Goal: Task Accomplishment & Management: Complete application form

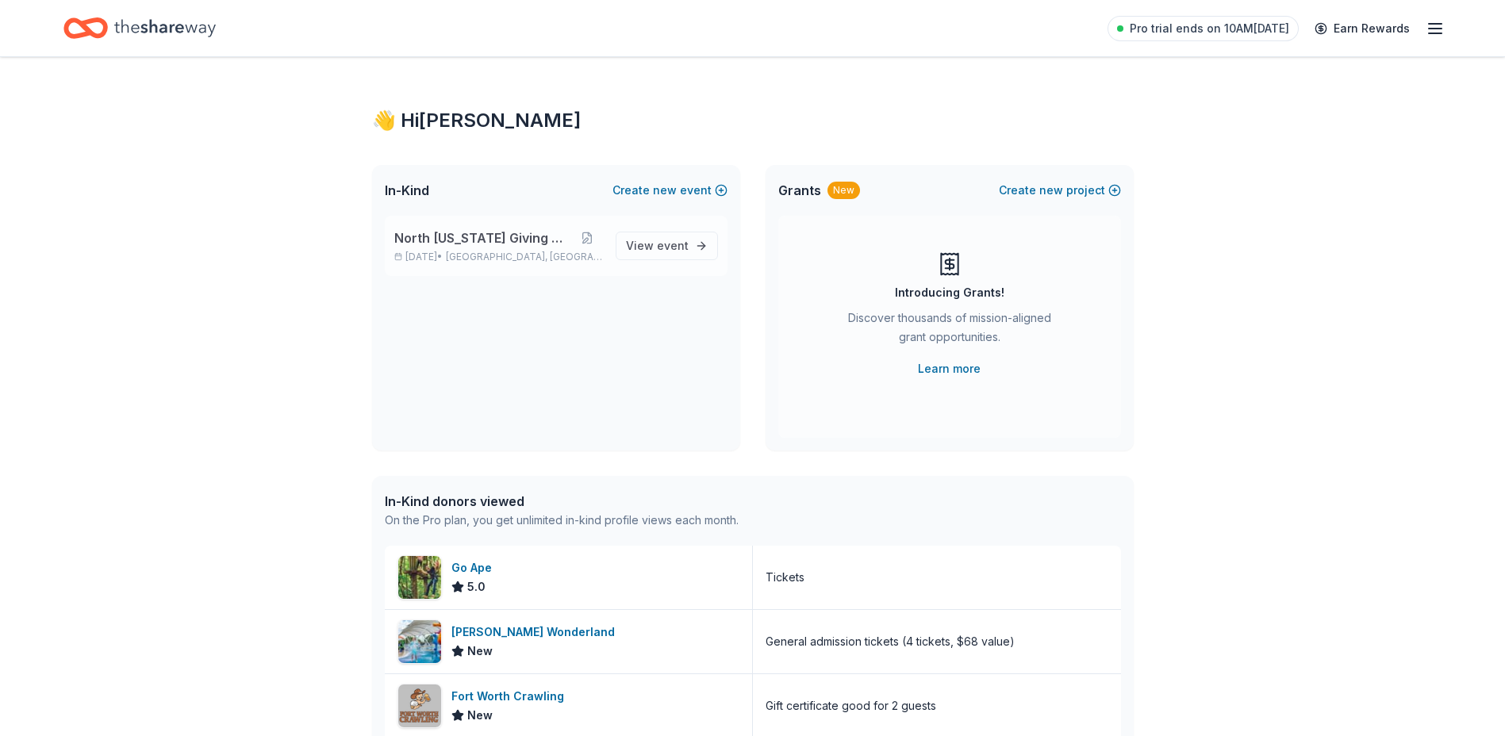
click at [494, 244] on span "North [US_STATE] Giving Day" at bounding box center [483, 238] width 178 height 19
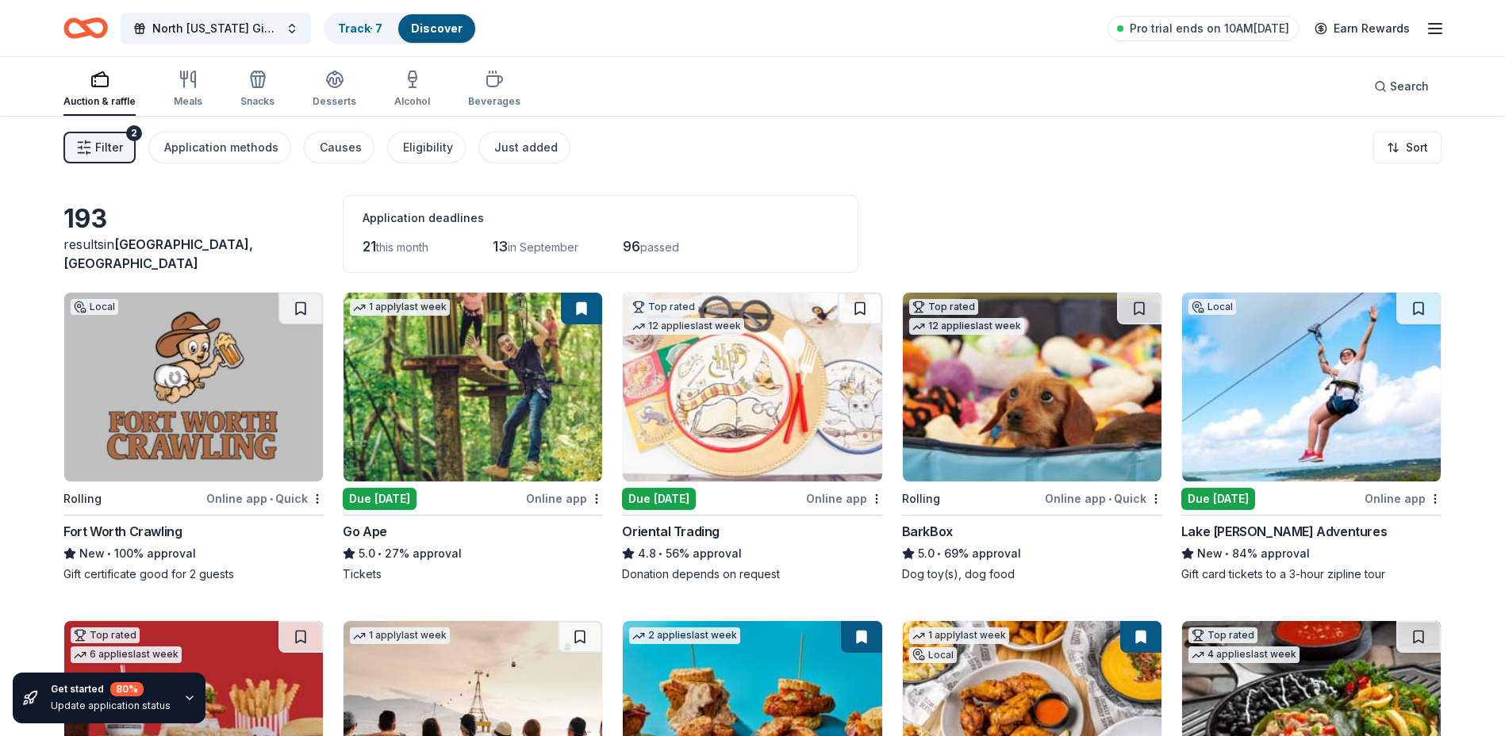
click at [94, 142] on button "Filter 2" at bounding box center [99, 148] width 72 height 32
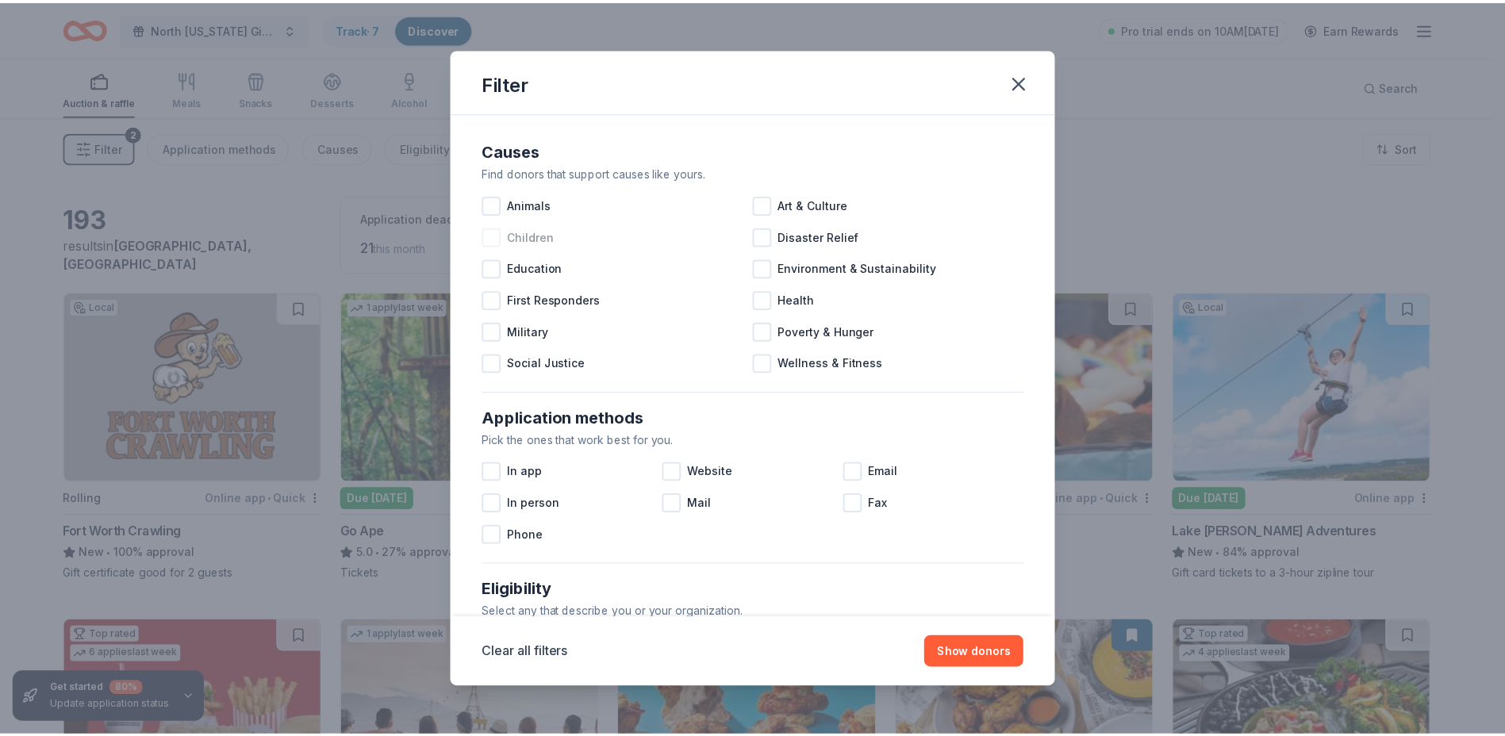
scroll to position [476, 0]
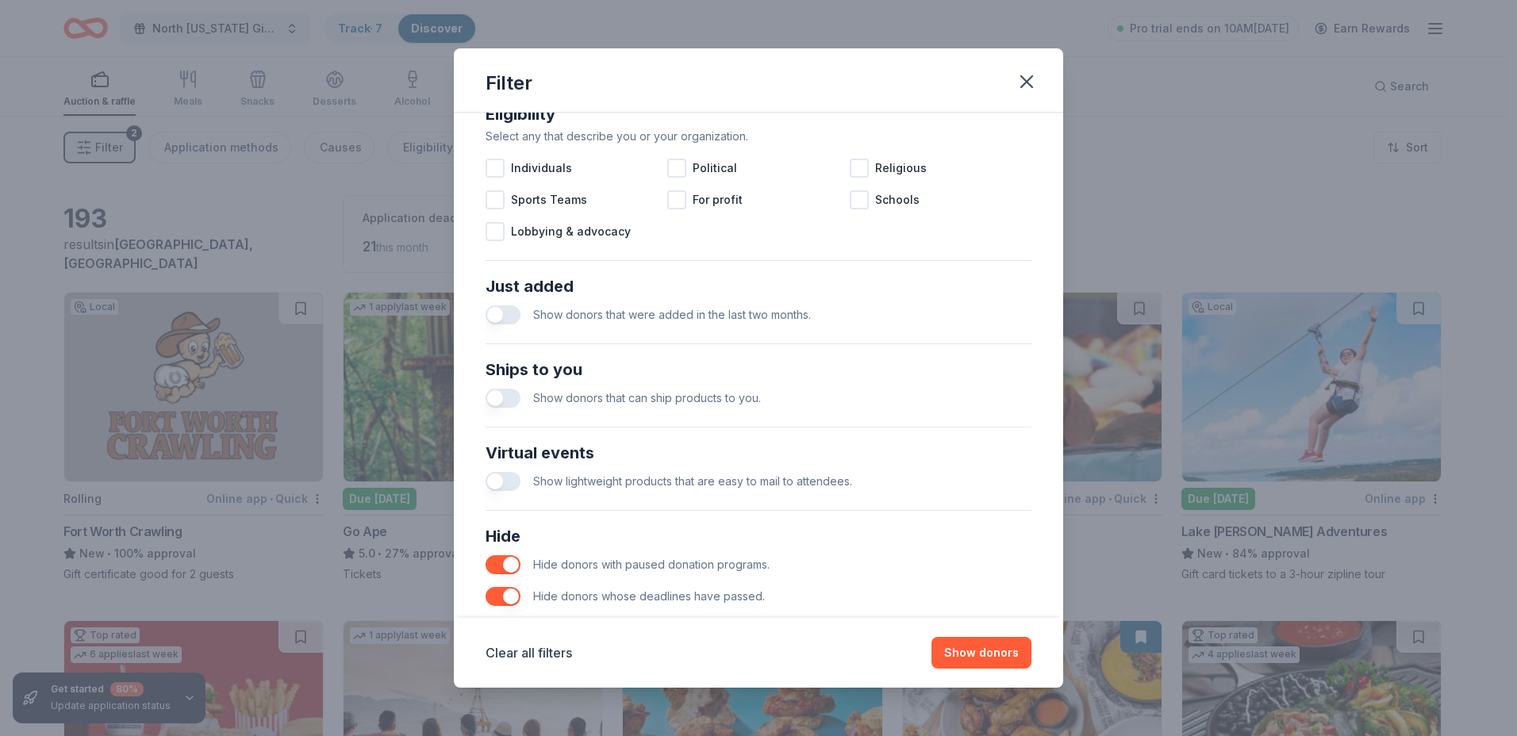
click at [494, 479] on button "button" at bounding box center [503, 481] width 35 height 19
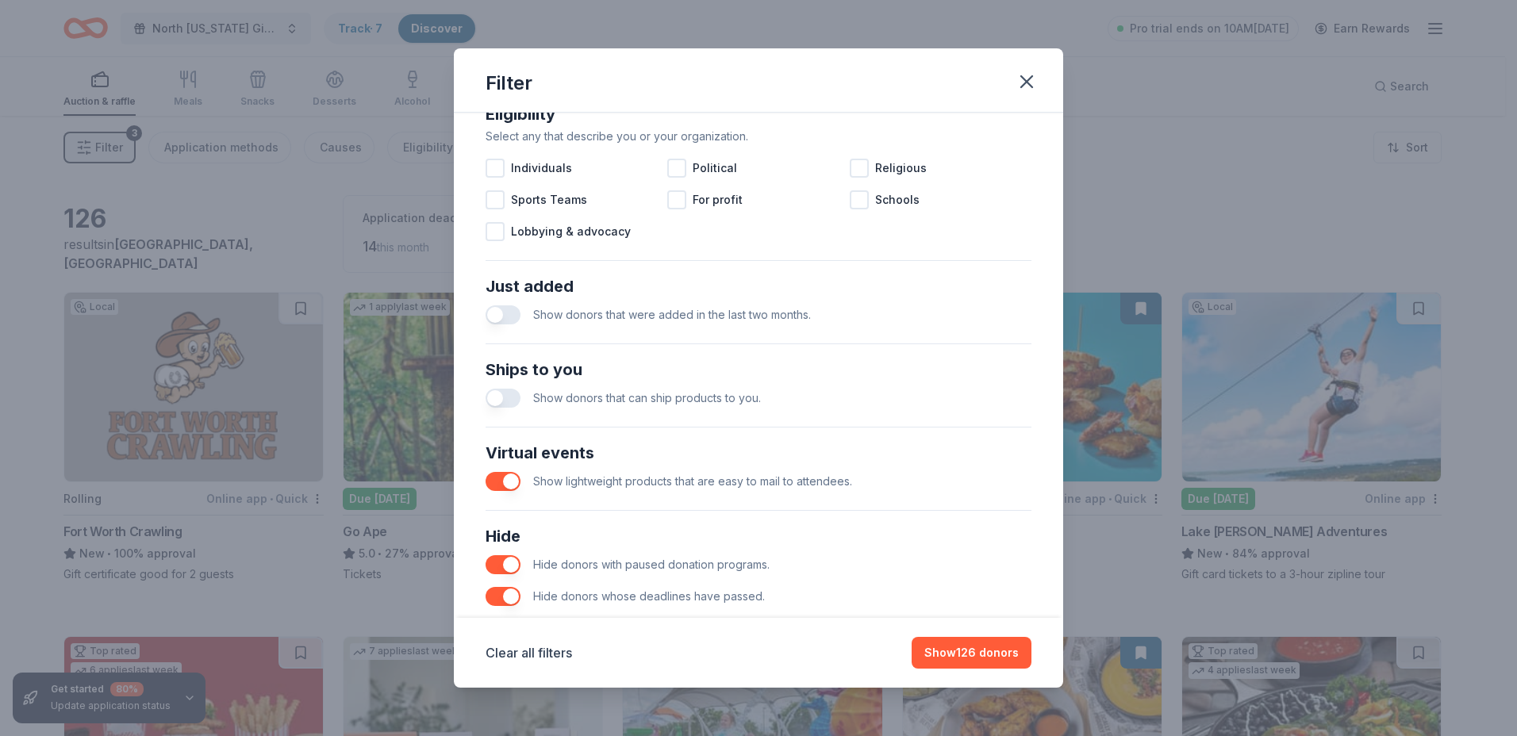
click at [491, 393] on button "button" at bounding box center [503, 398] width 35 height 19
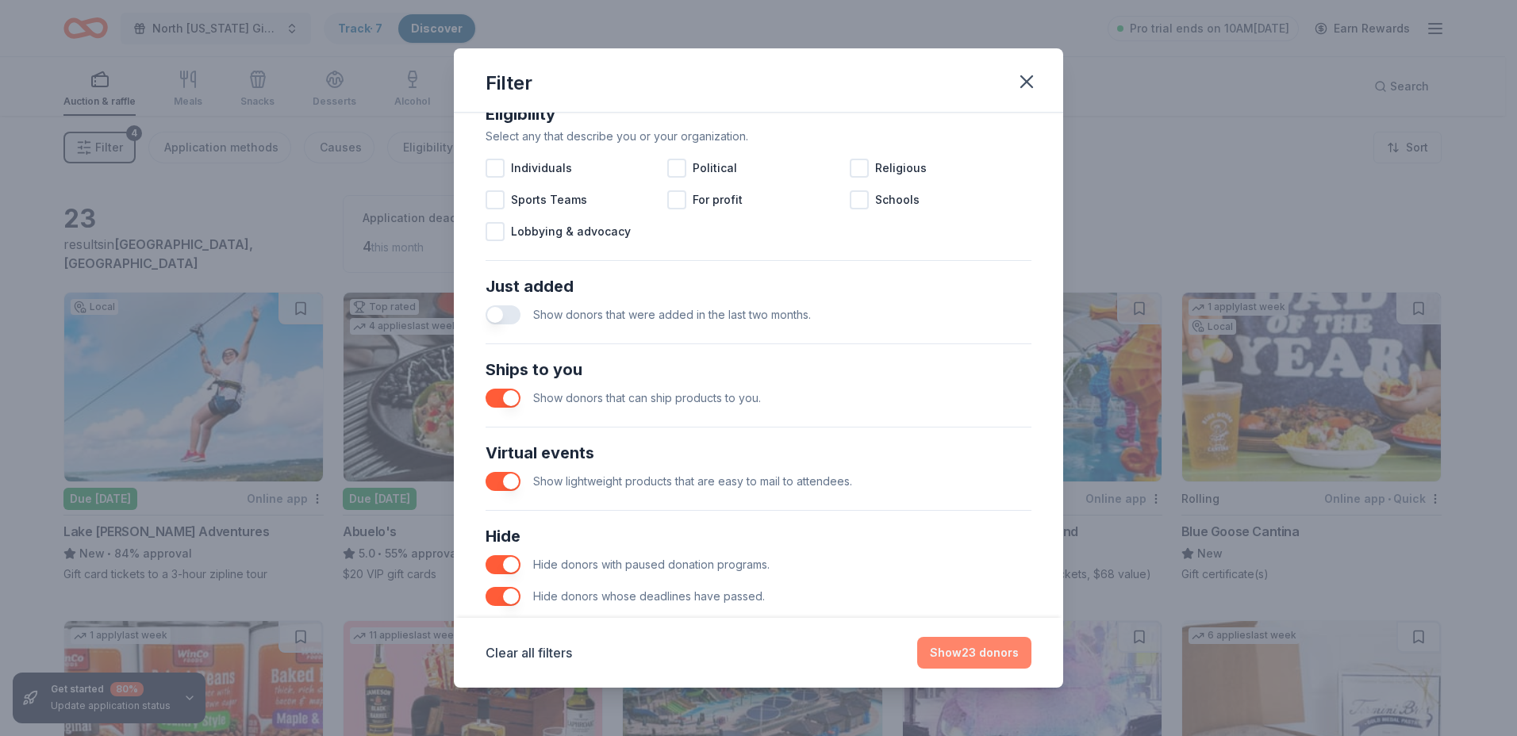
click at [985, 652] on button "Show 23 donors" at bounding box center [974, 653] width 114 height 32
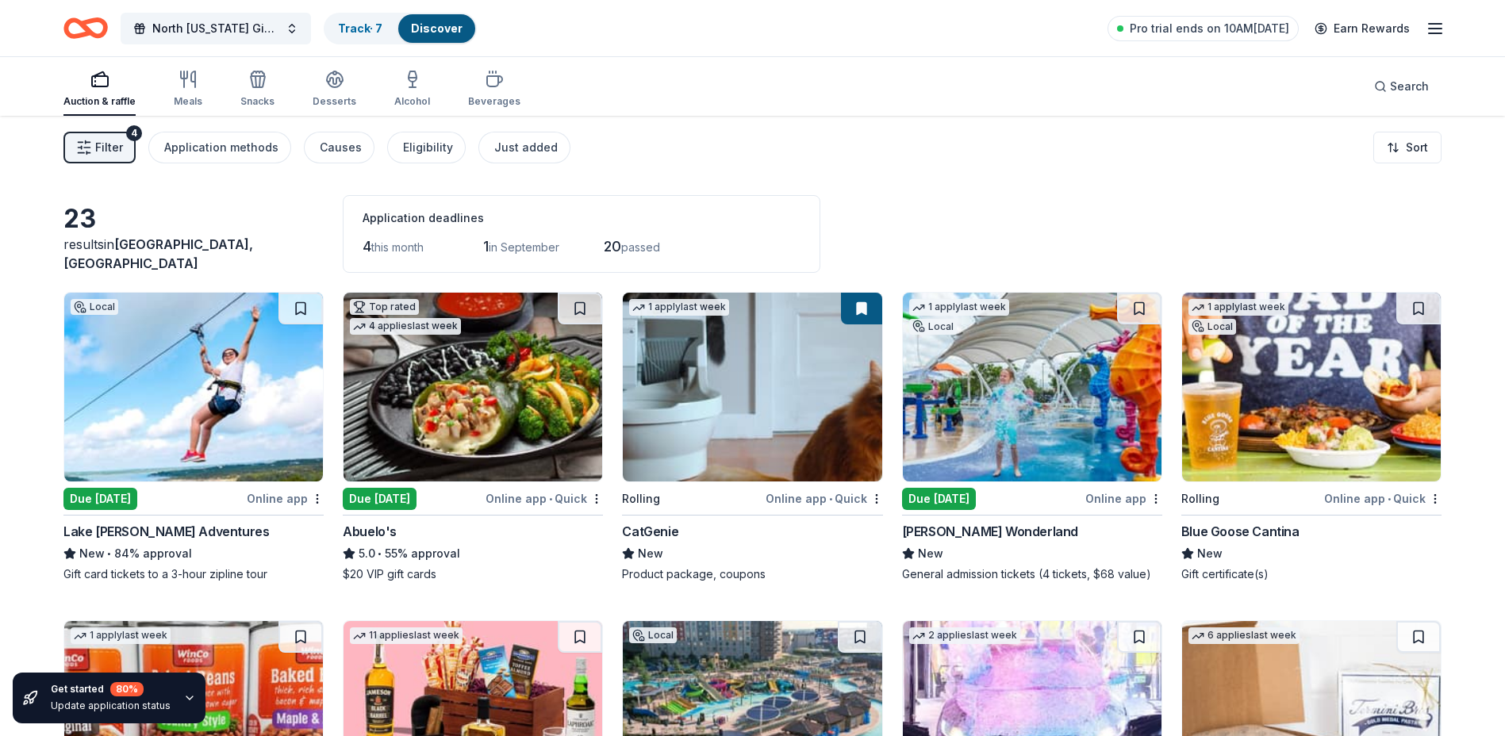
click at [98, 150] on span "Filter" at bounding box center [109, 147] width 28 height 19
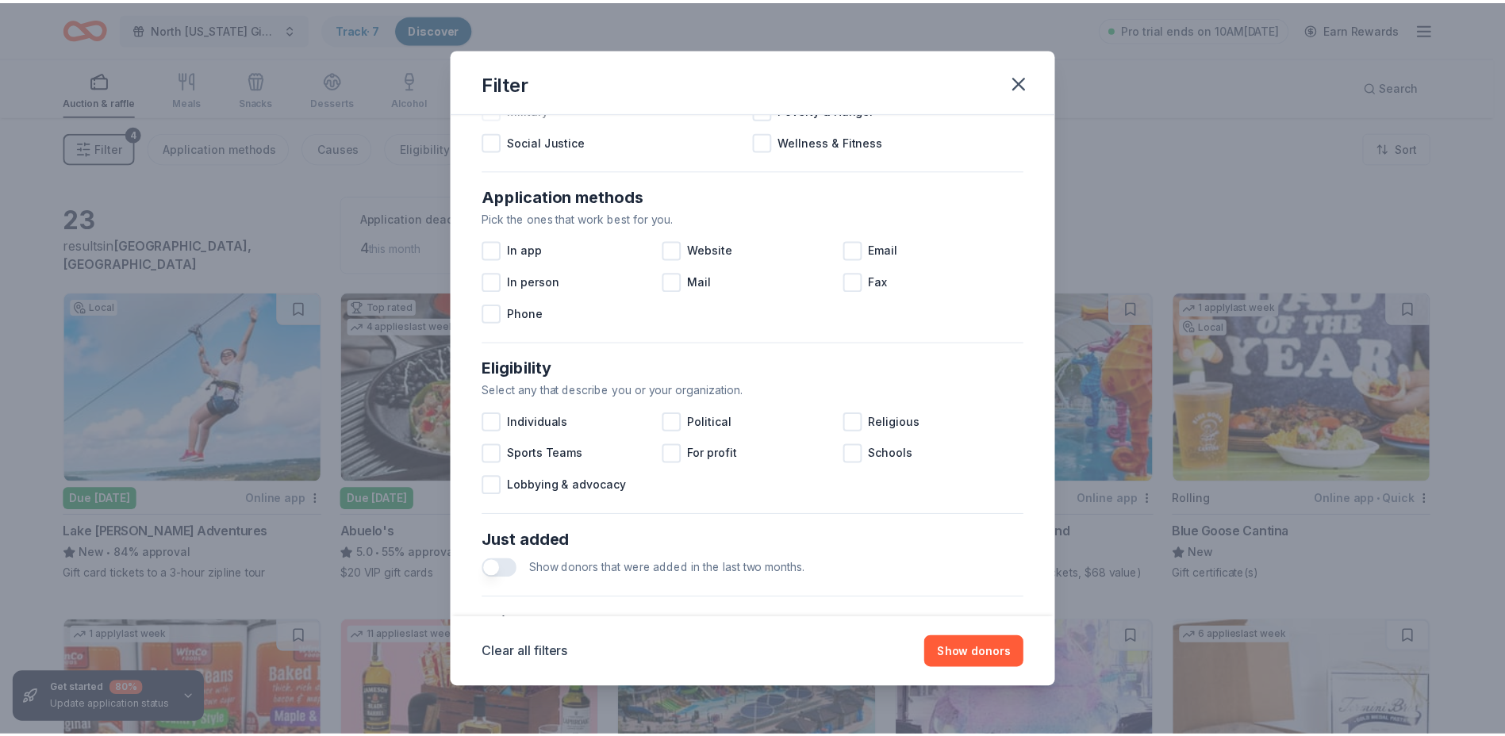
scroll to position [476, 0]
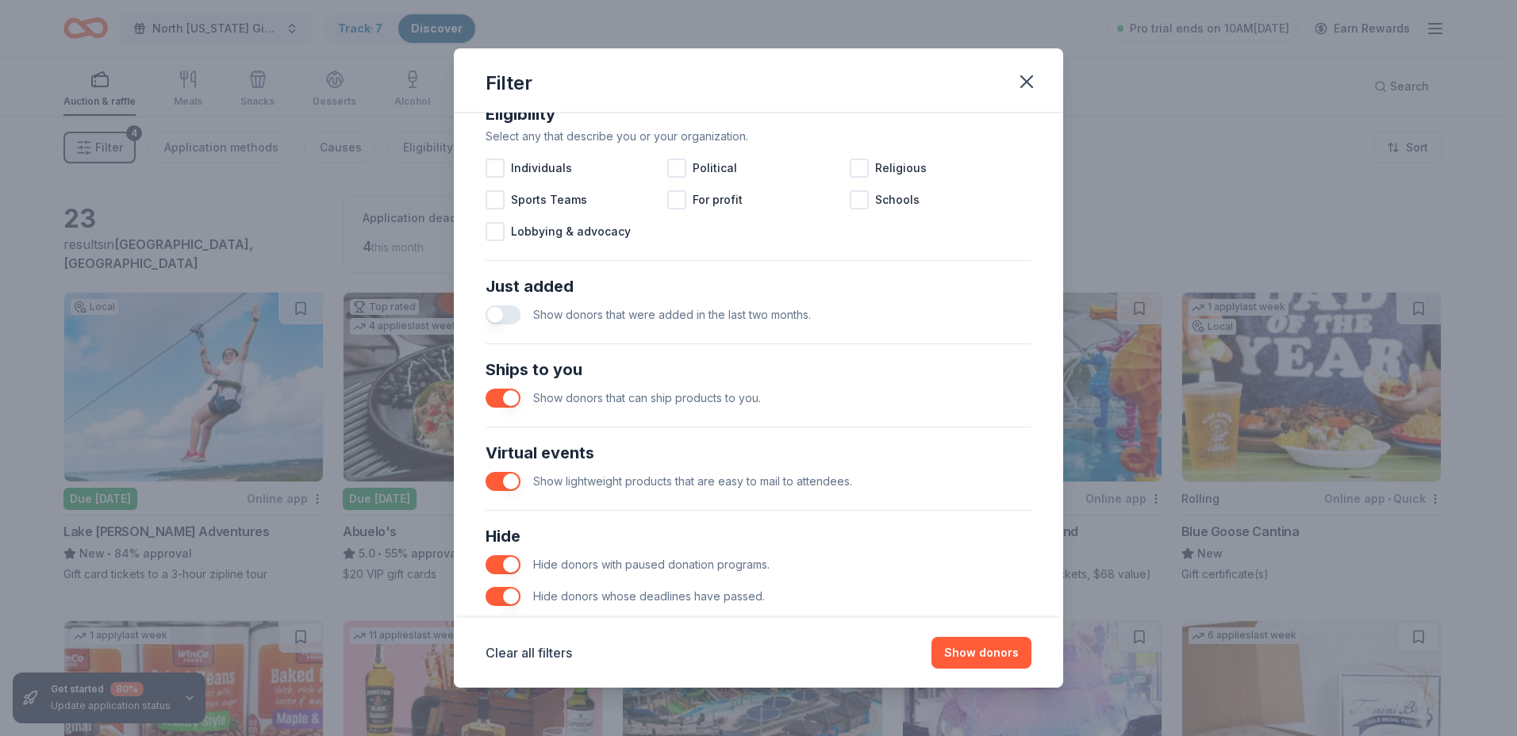
click at [514, 399] on button "button" at bounding box center [503, 398] width 35 height 19
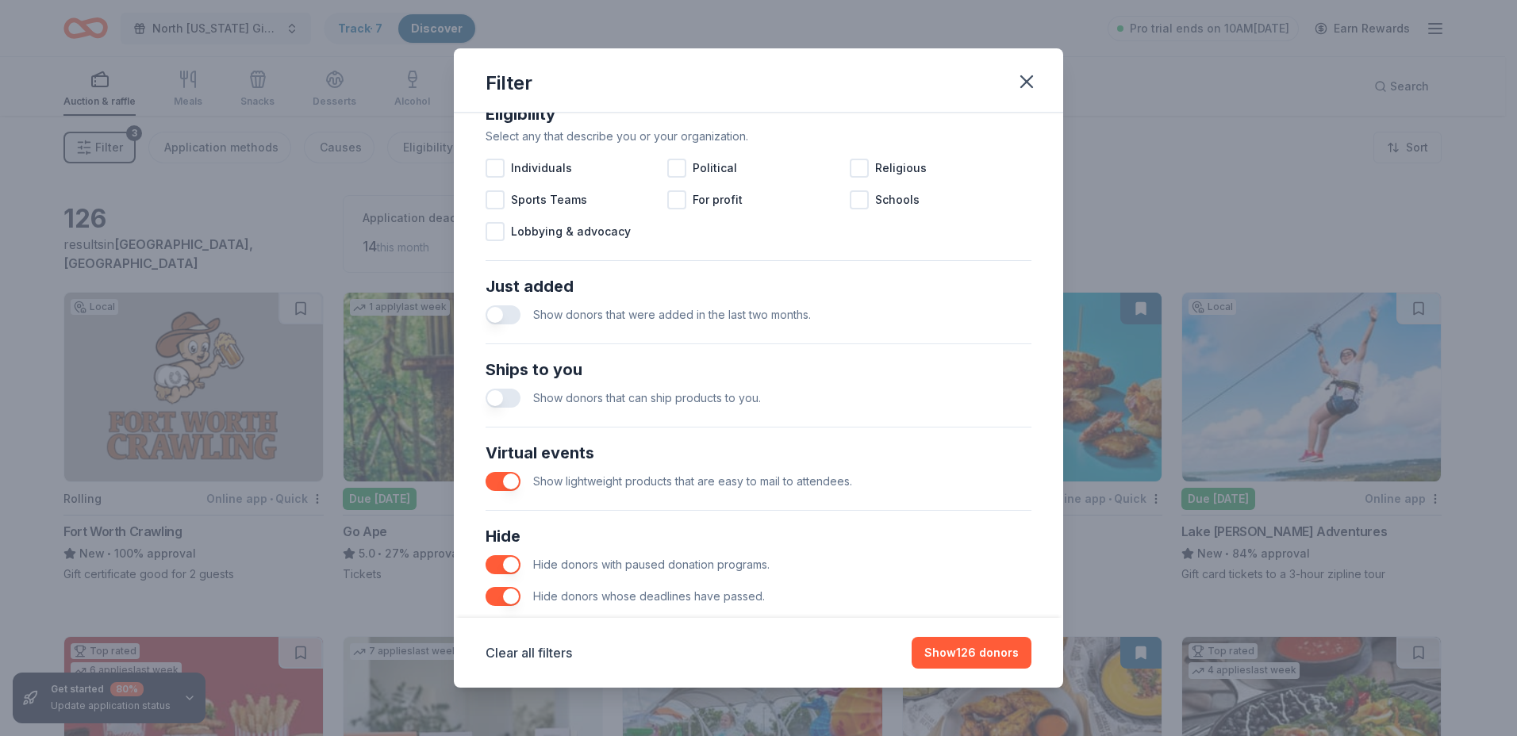
click at [512, 487] on button "button" at bounding box center [503, 481] width 35 height 19
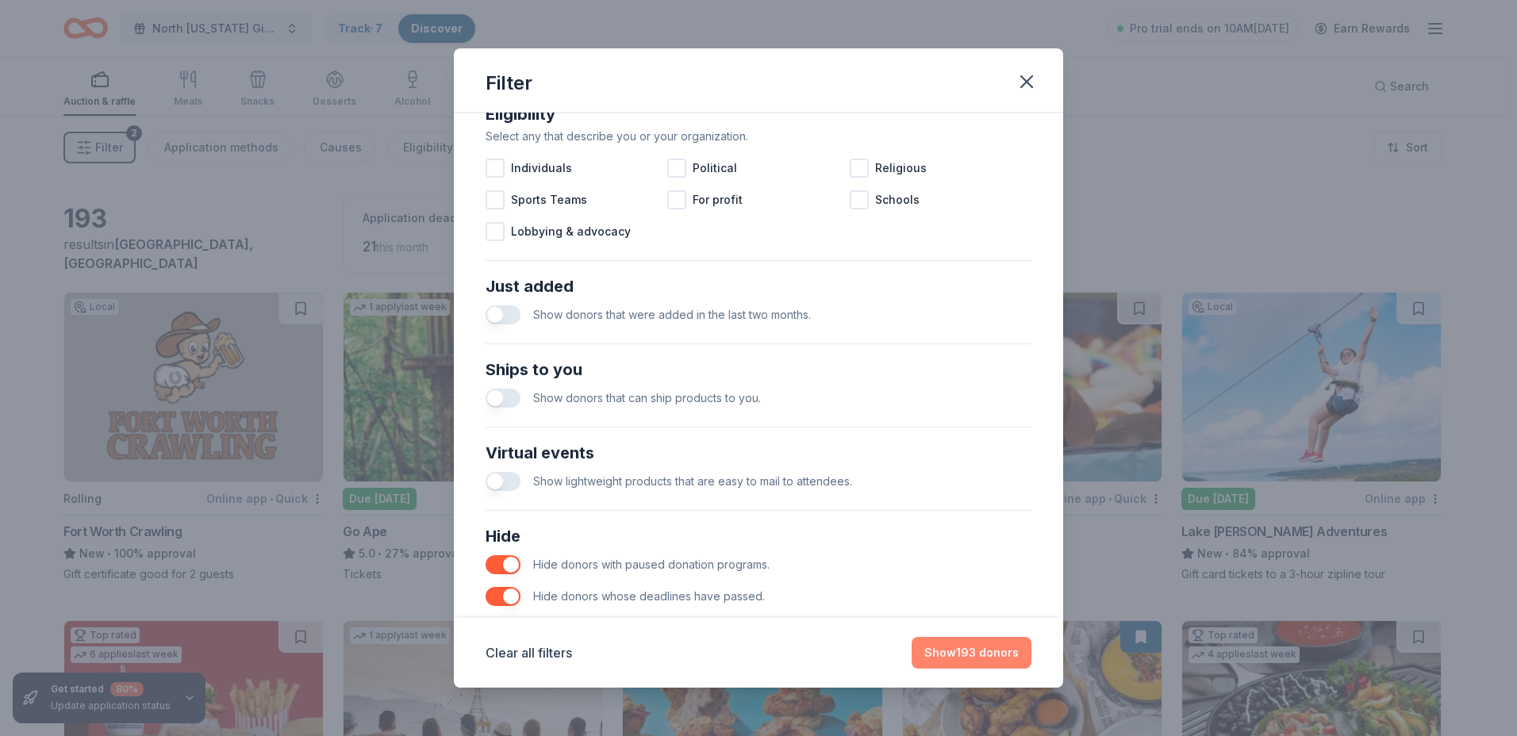
click at [947, 657] on button "Show 193 donors" at bounding box center [972, 653] width 120 height 32
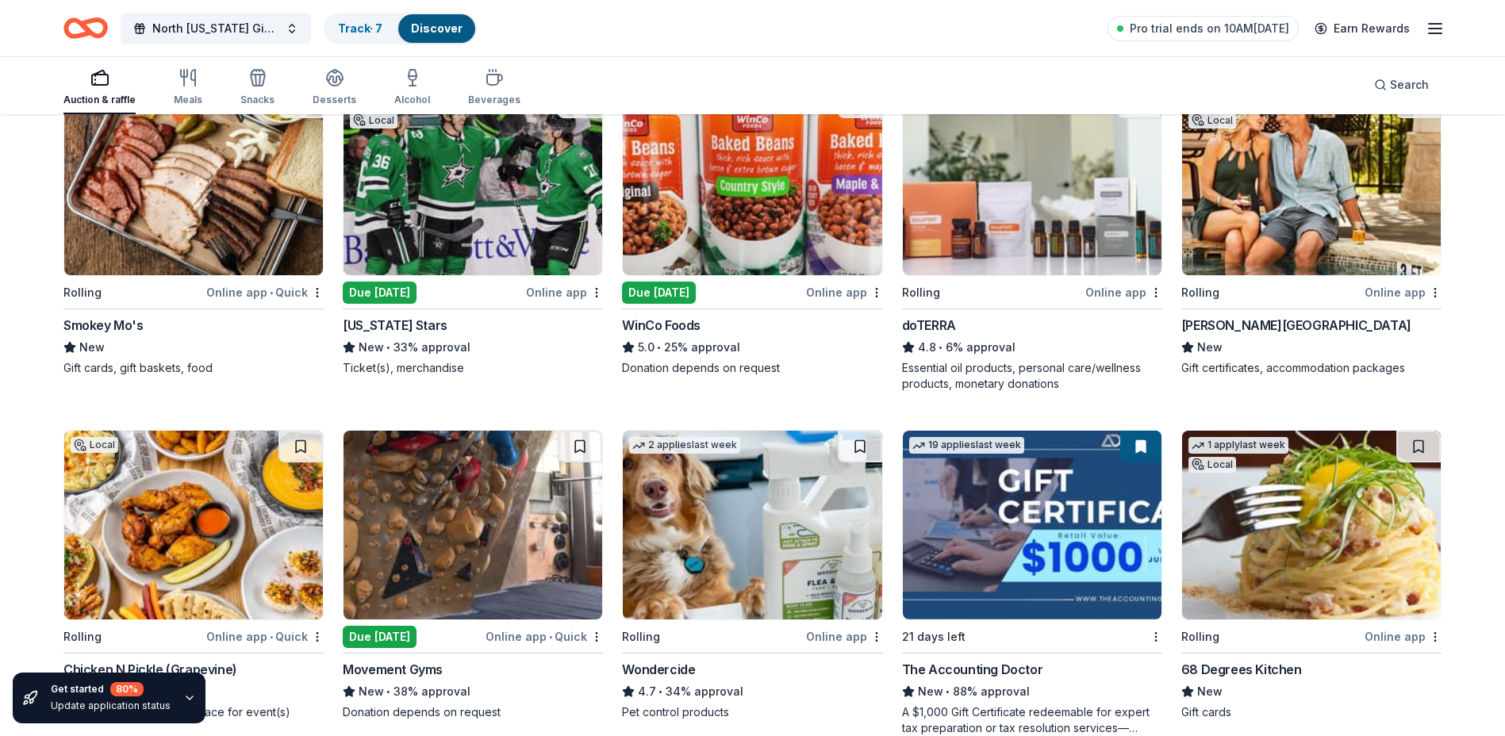
scroll to position [1111, 0]
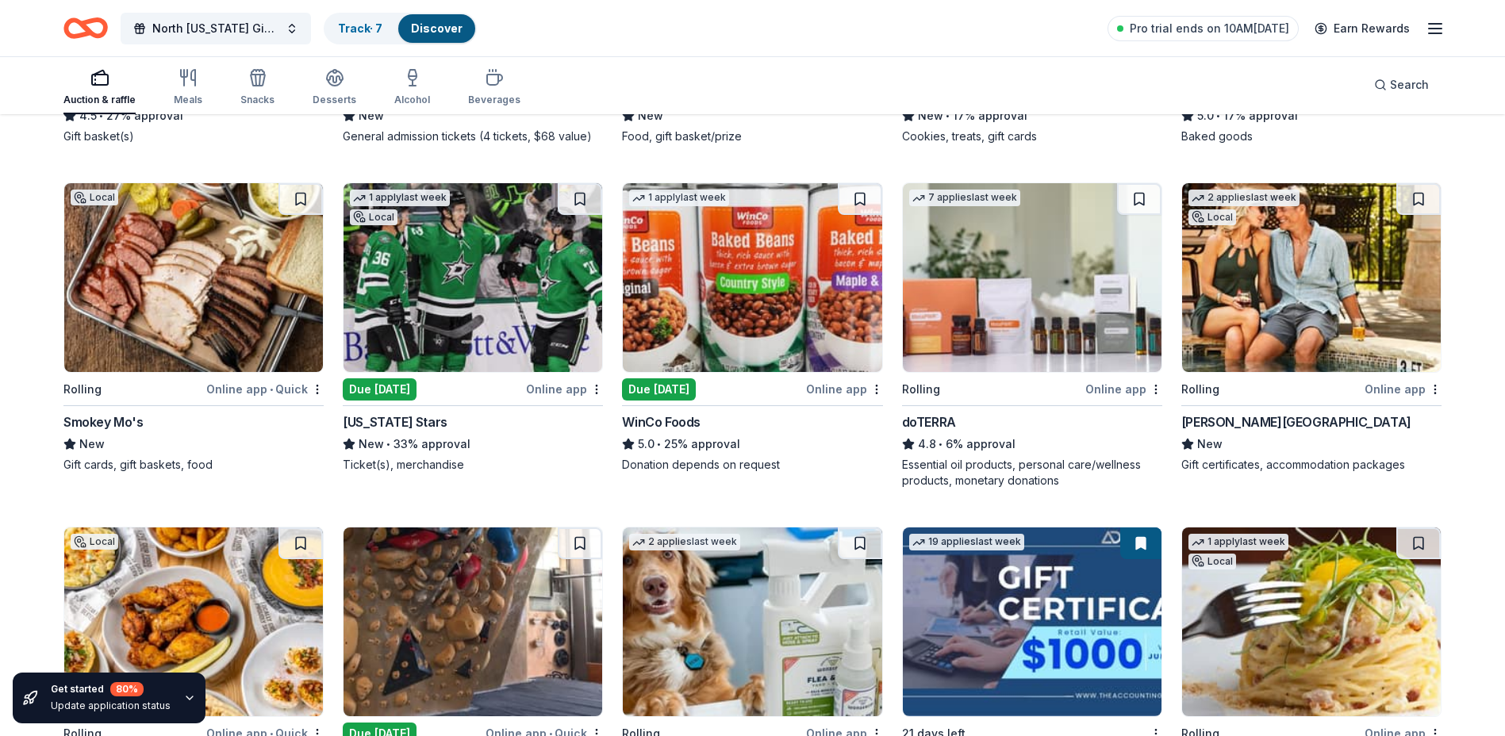
click at [1296, 279] on img at bounding box center [1311, 277] width 259 height 189
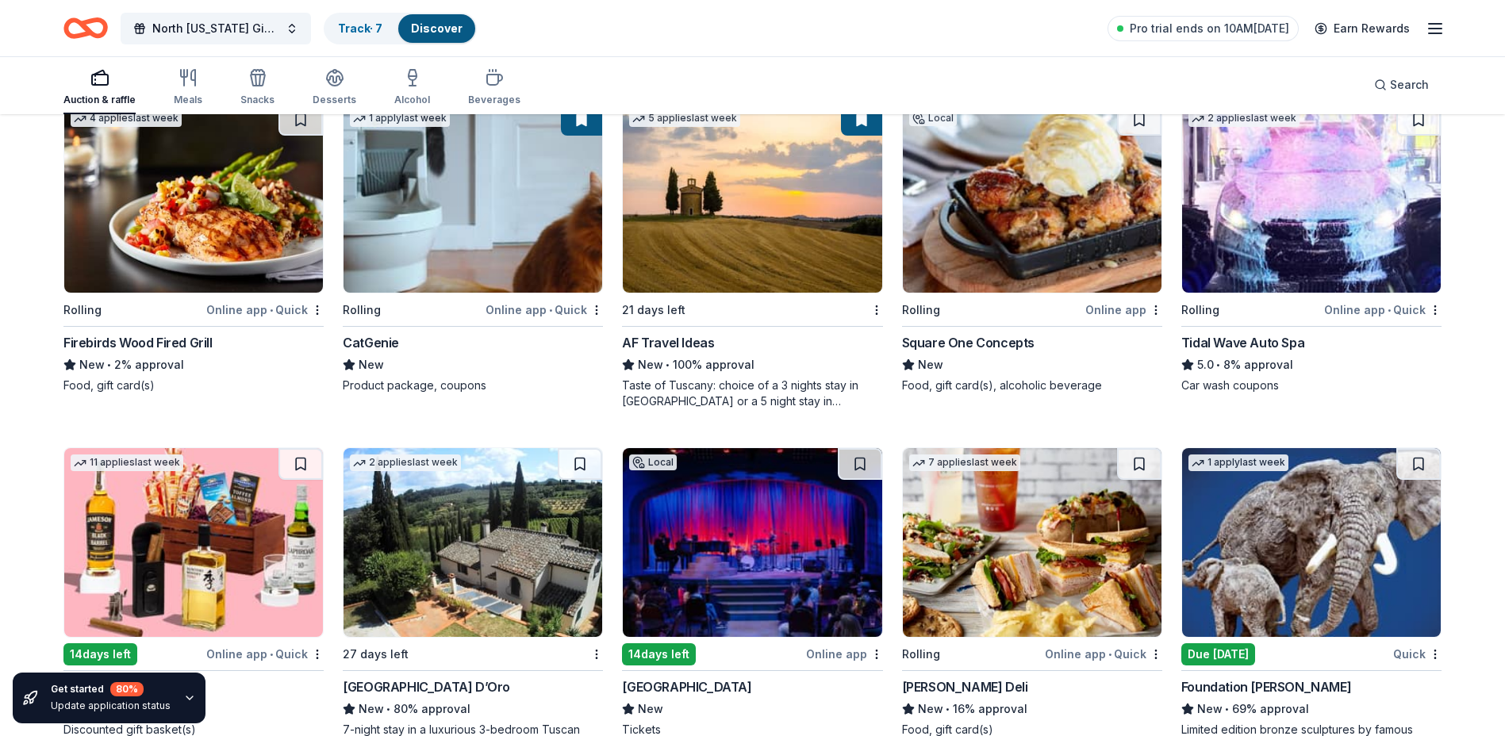
scroll to position [1984, 0]
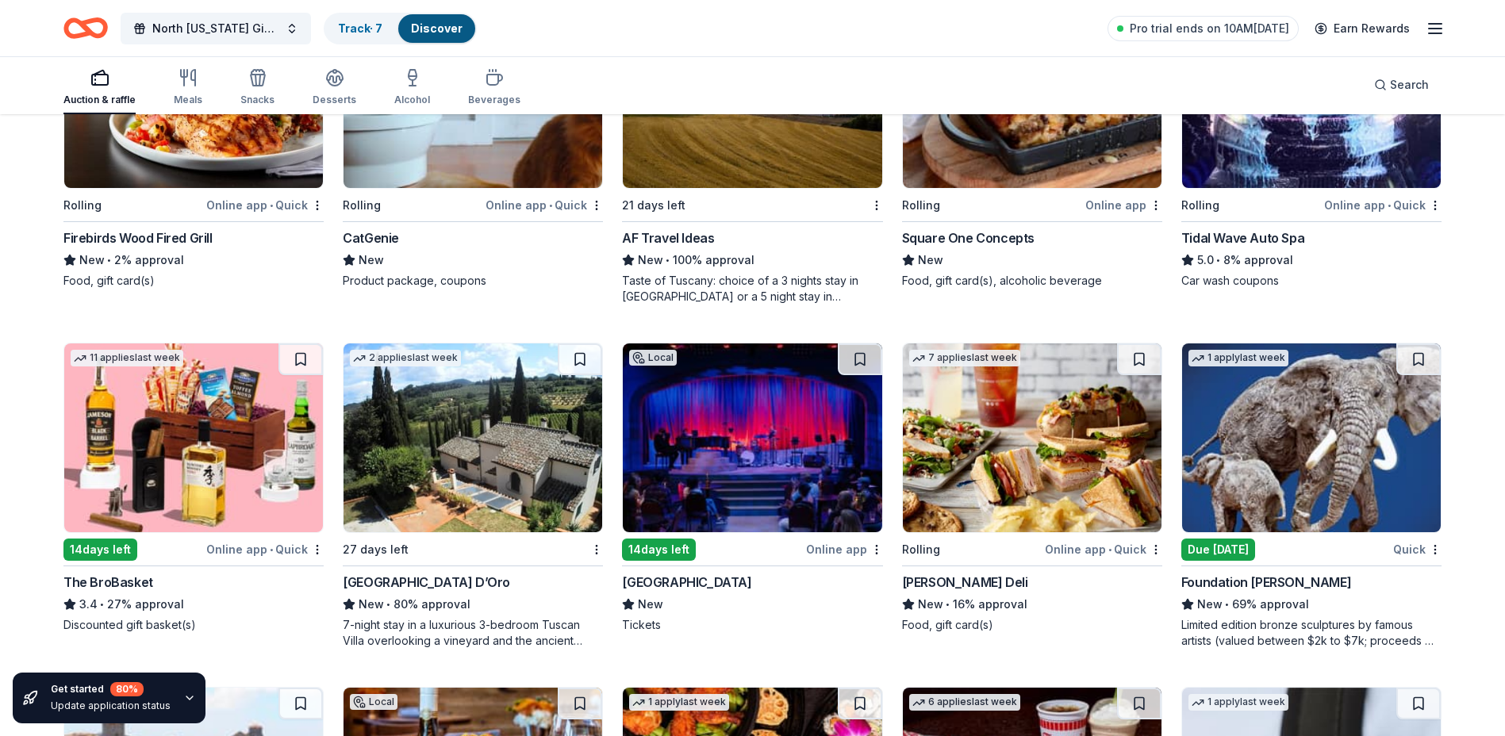
click at [734, 435] on img at bounding box center [752, 438] width 259 height 189
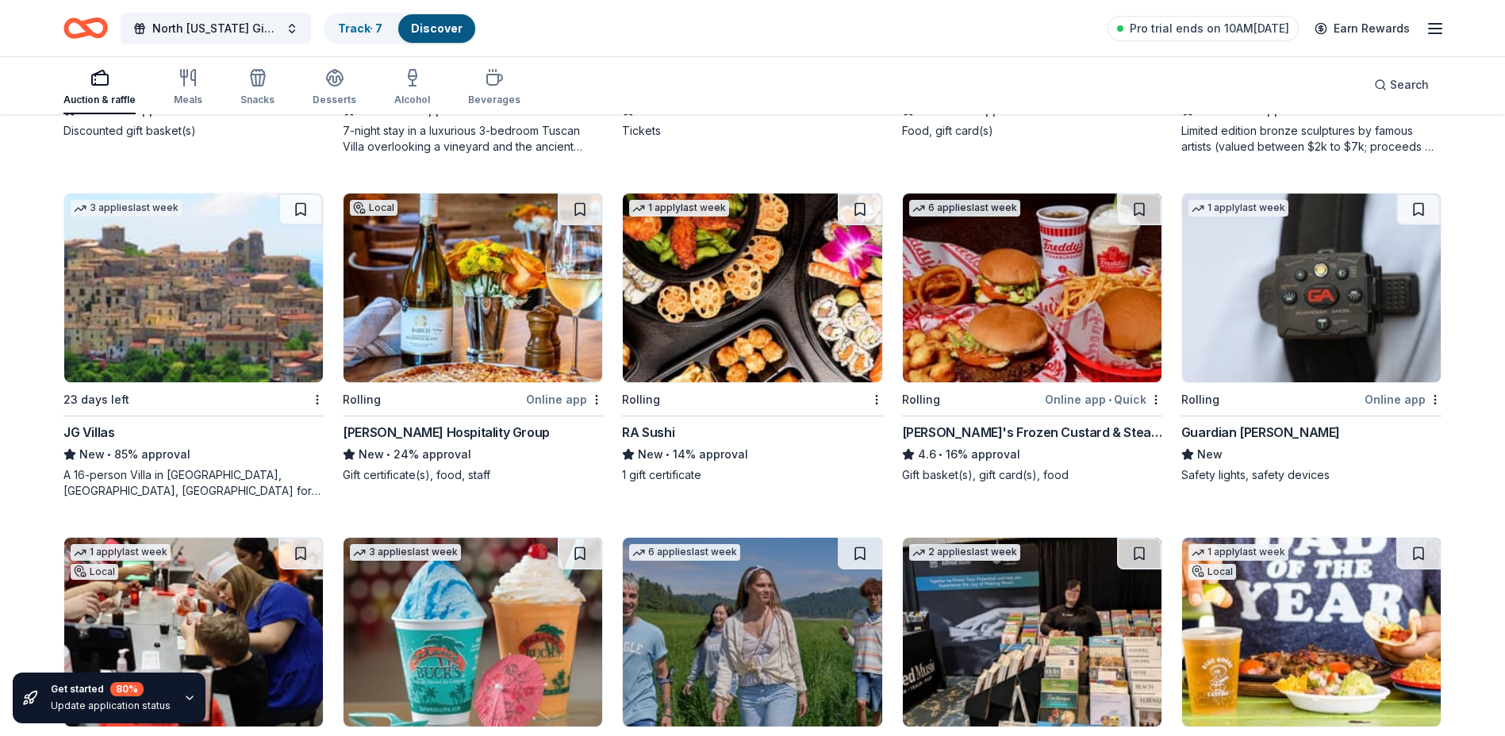
scroll to position [2685, 0]
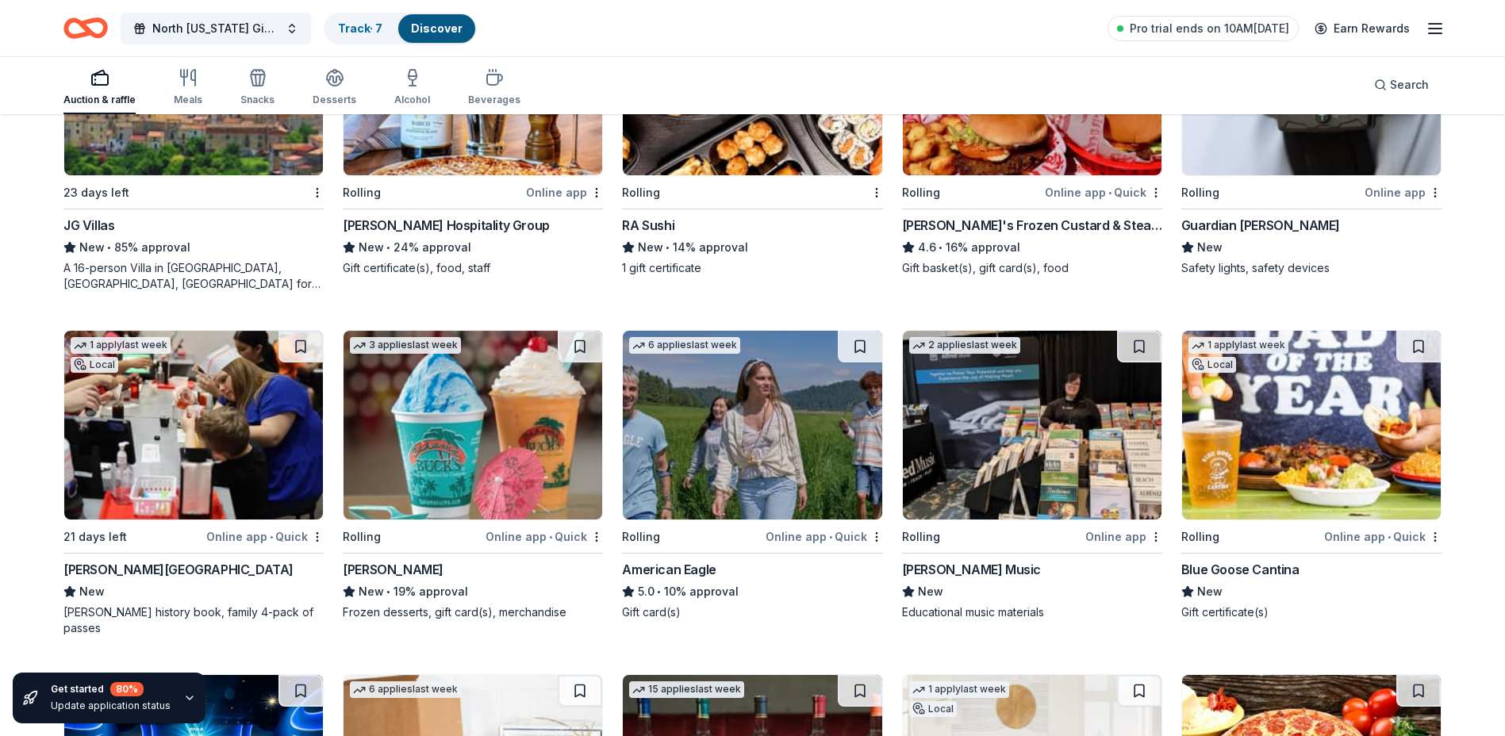
click at [121, 411] on img at bounding box center [193, 425] width 259 height 189
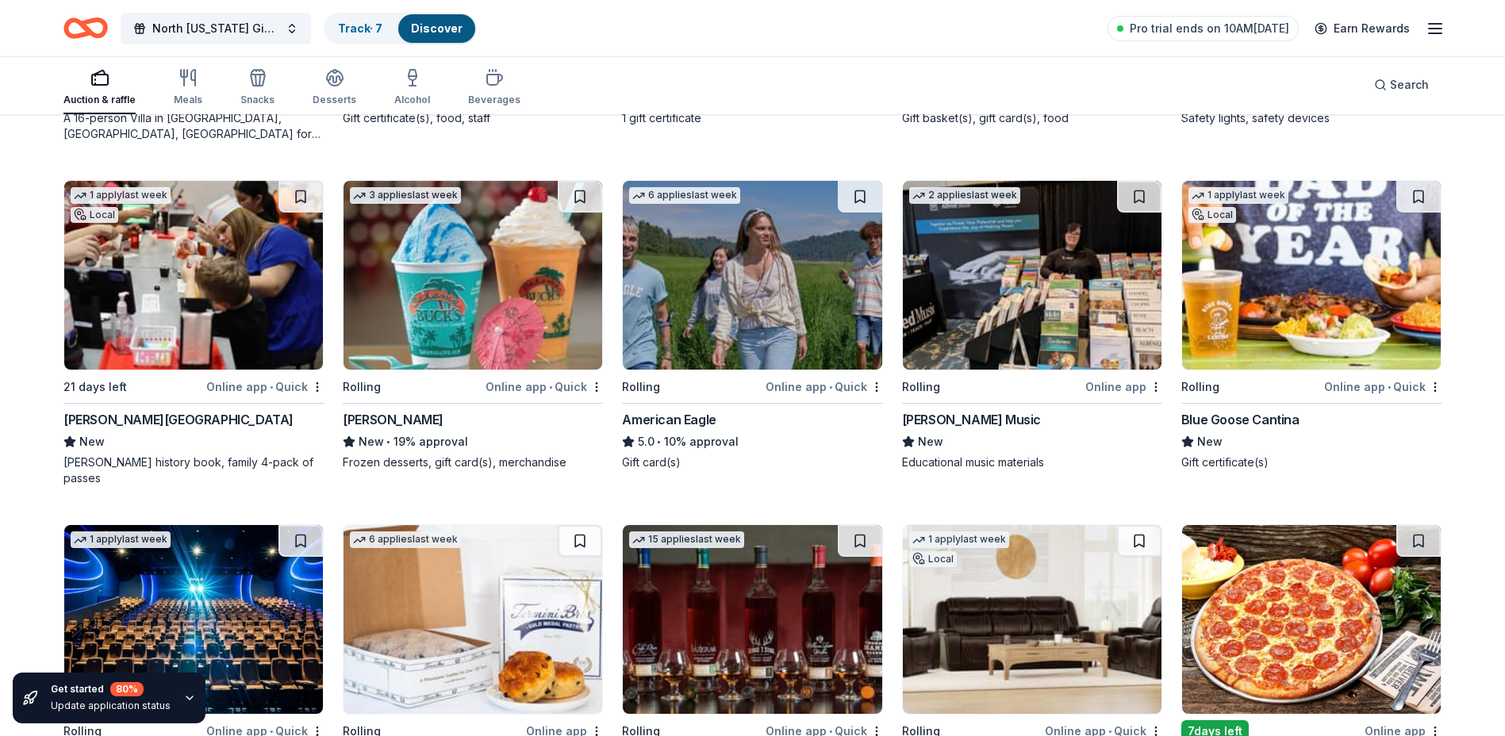
scroll to position [3025, 0]
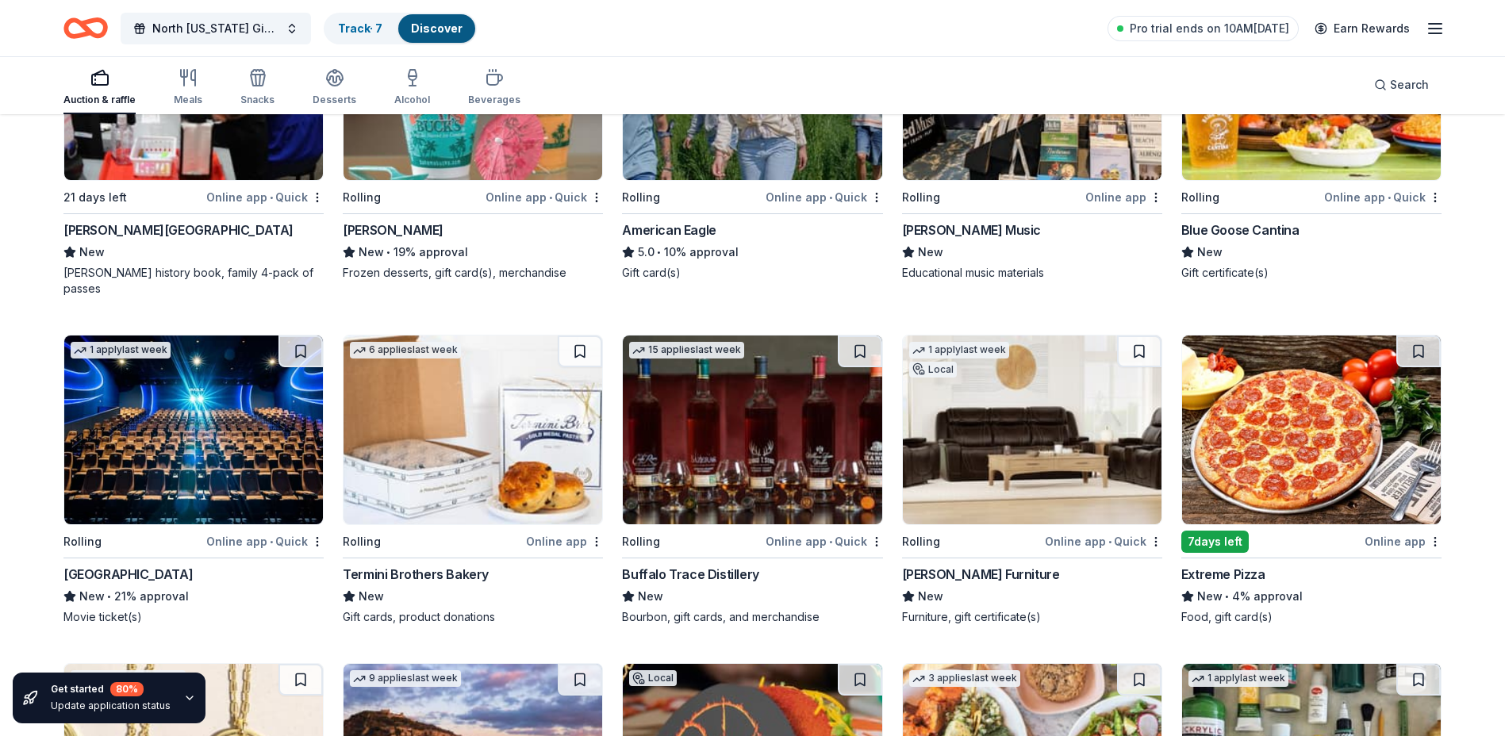
click at [676, 565] on div "Buffalo Trace Distillery" at bounding box center [690, 574] width 136 height 19
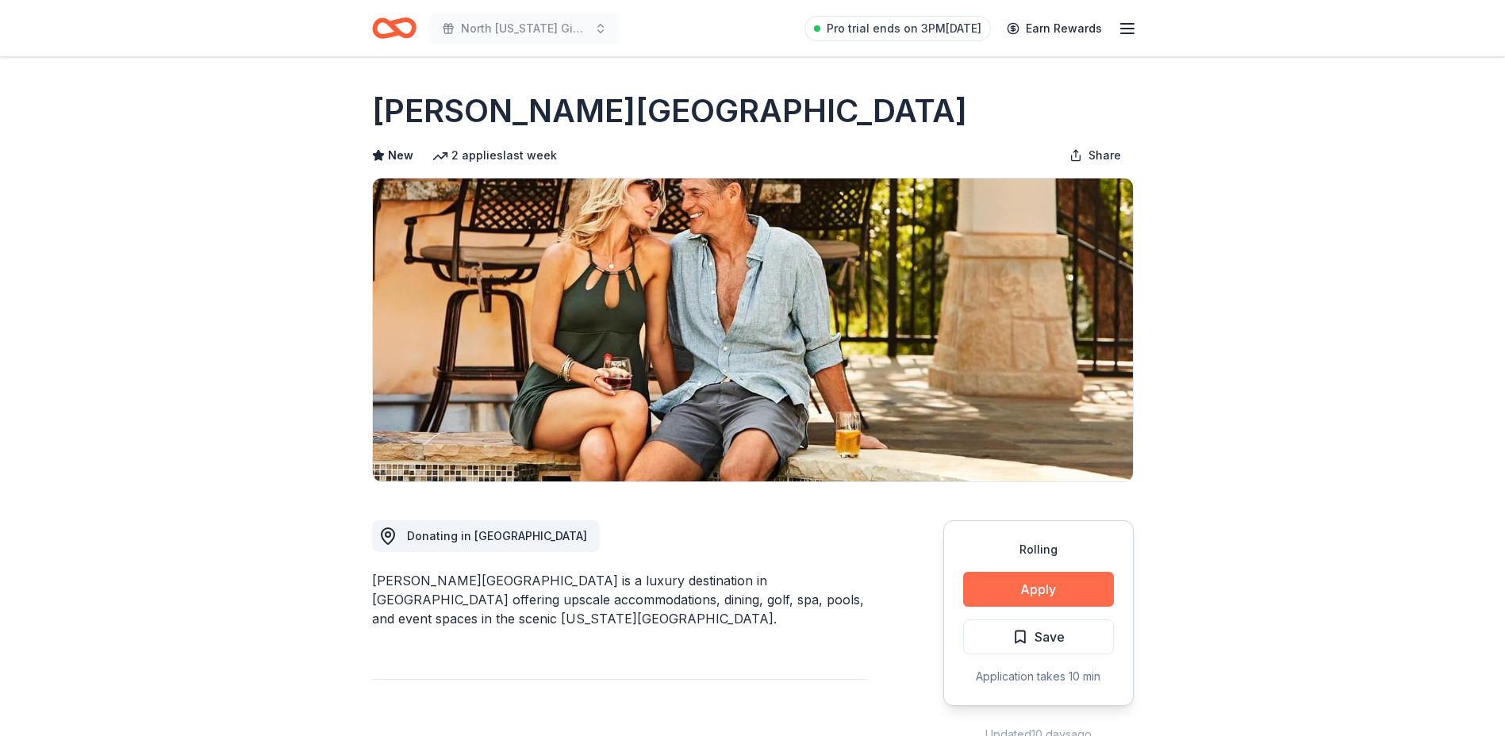
click at [1043, 584] on button "Apply" at bounding box center [1038, 589] width 151 height 35
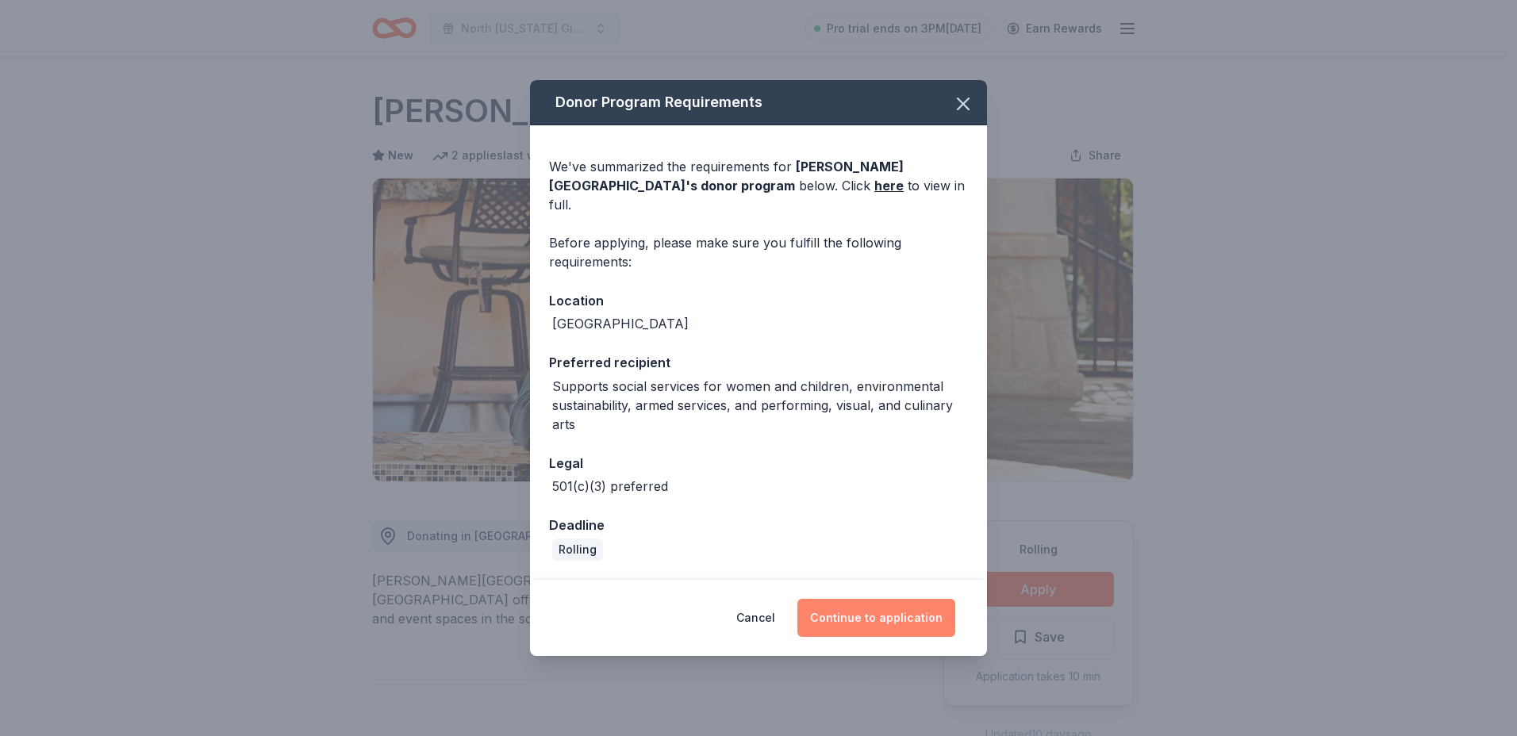
click at [874, 603] on button "Continue to application" at bounding box center [876, 618] width 158 height 38
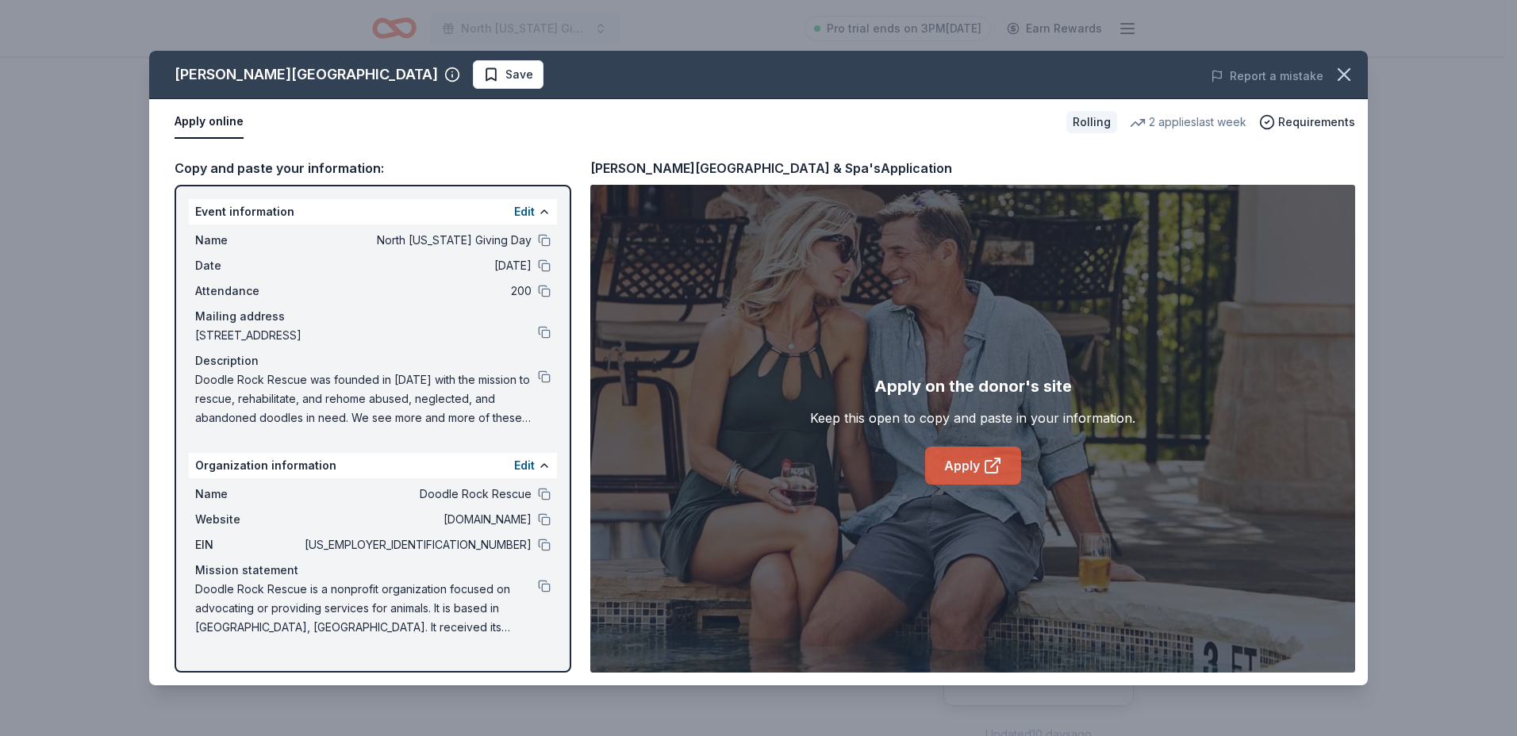
click at [958, 464] on link "Apply" at bounding box center [973, 466] width 96 height 38
click at [540, 515] on button at bounding box center [544, 519] width 13 height 13
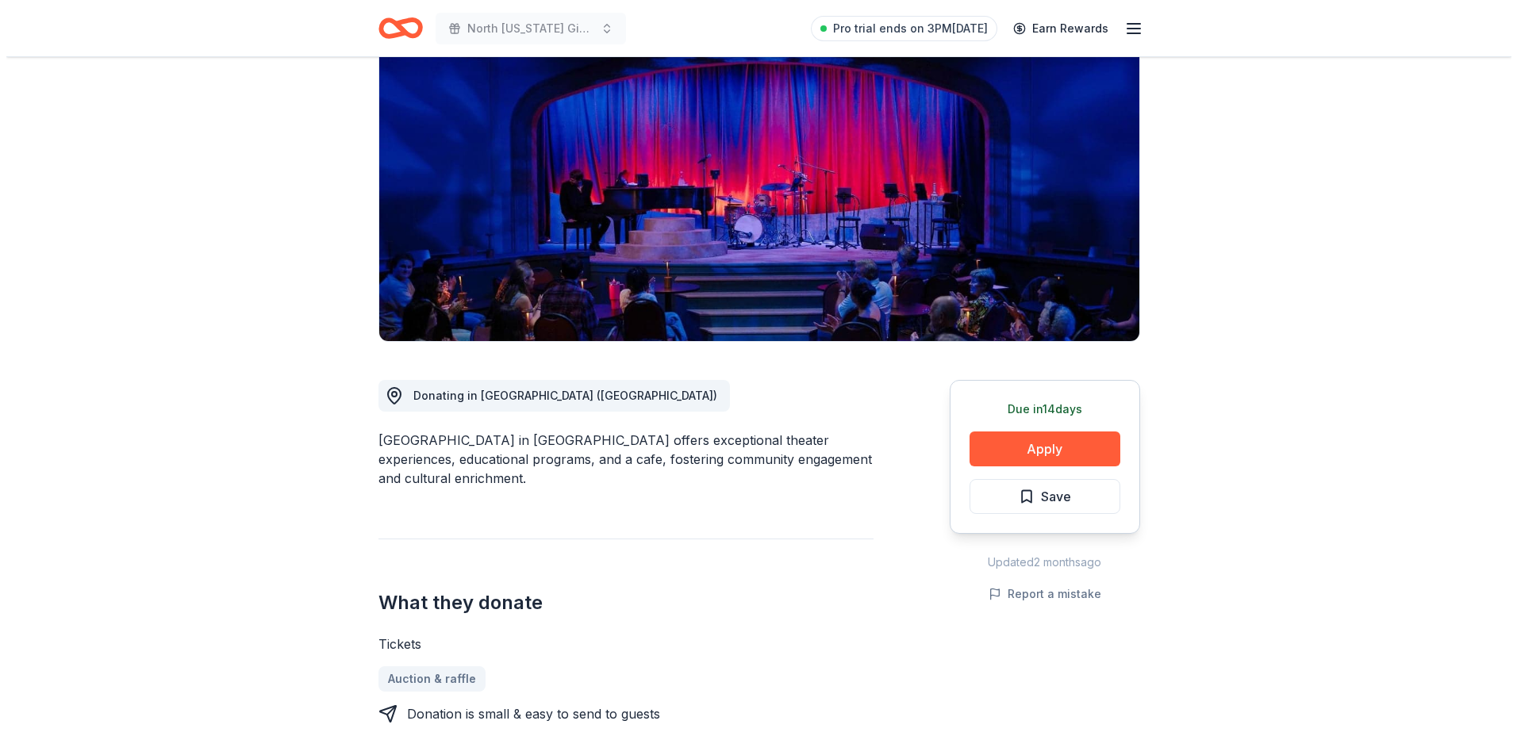
scroll to position [317, 0]
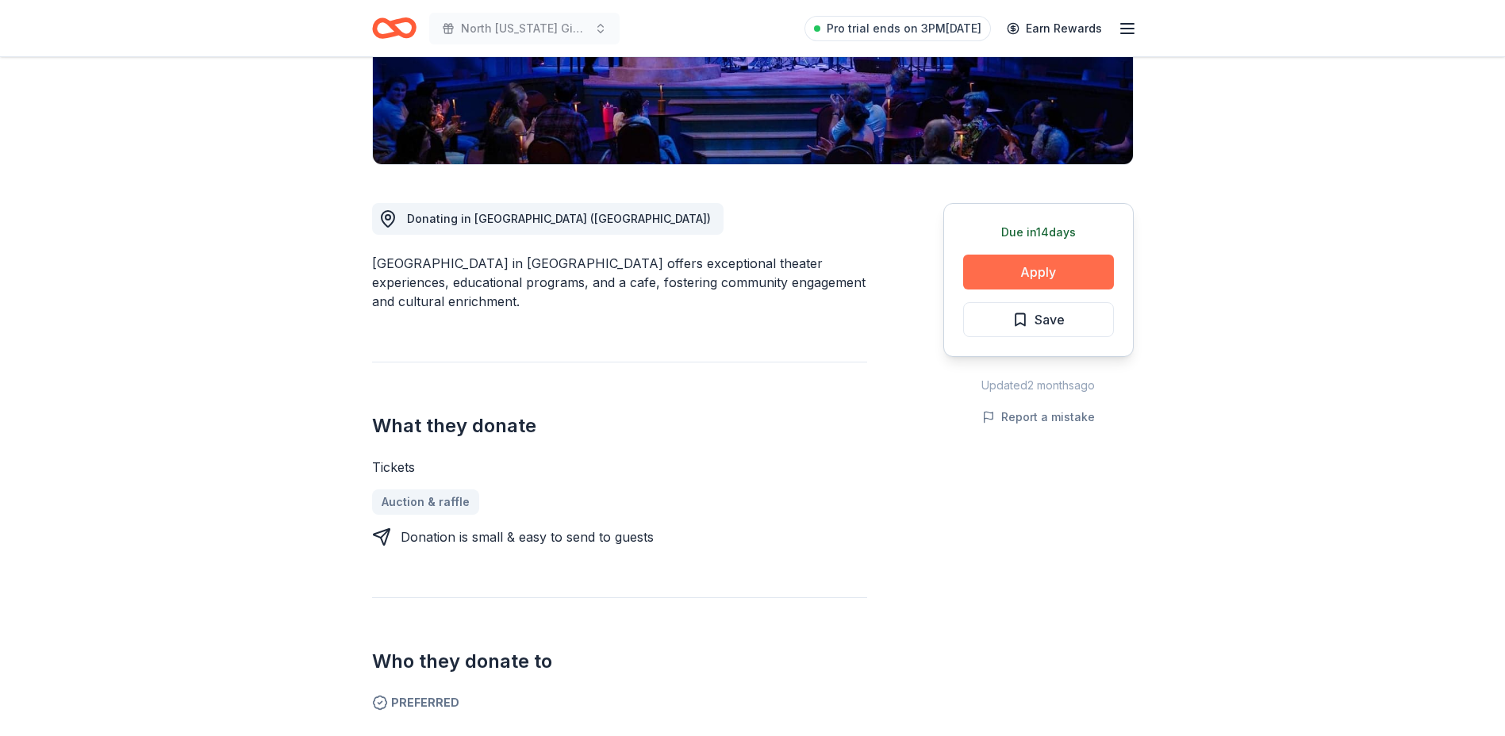
click at [1057, 273] on button "Apply" at bounding box center [1038, 272] width 151 height 35
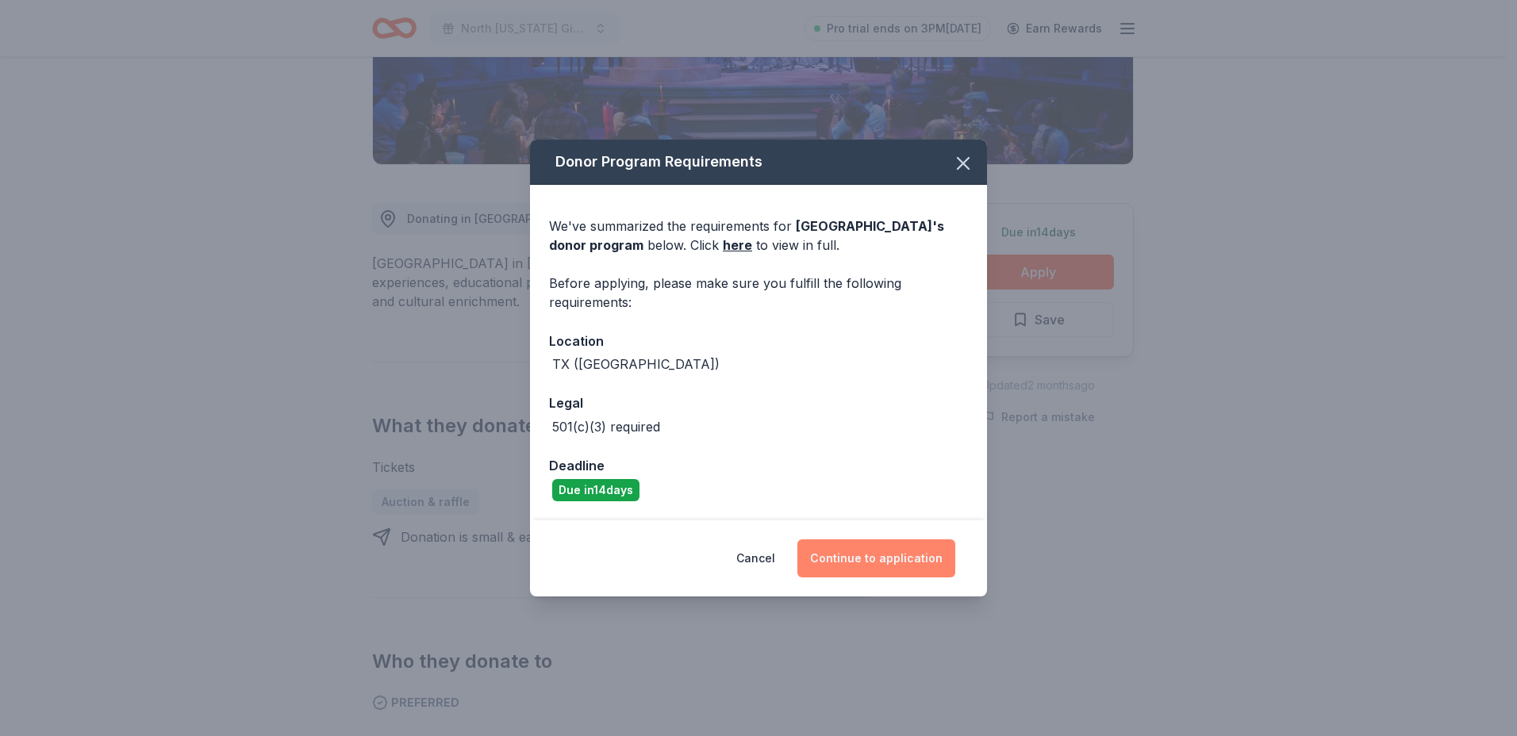
click at [864, 561] on button "Continue to application" at bounding box center [876, 559] width 158 height 38
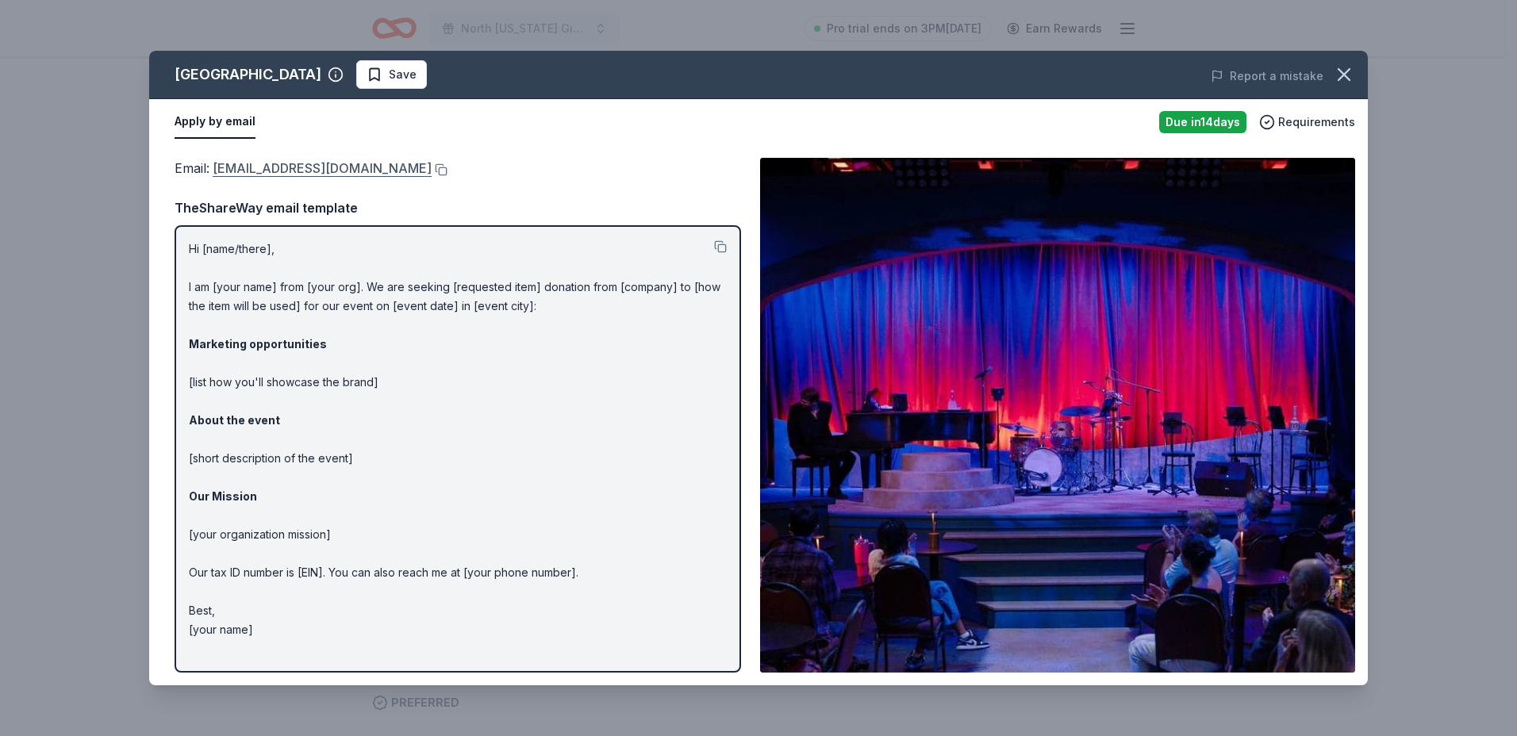
click at [276, 166] on link "boxoffice@stagewest.org" at bounding box center [322, 168] width 219 height 21
click at [432, 171] on button at bounding box center [440, 169] width 16 height 13
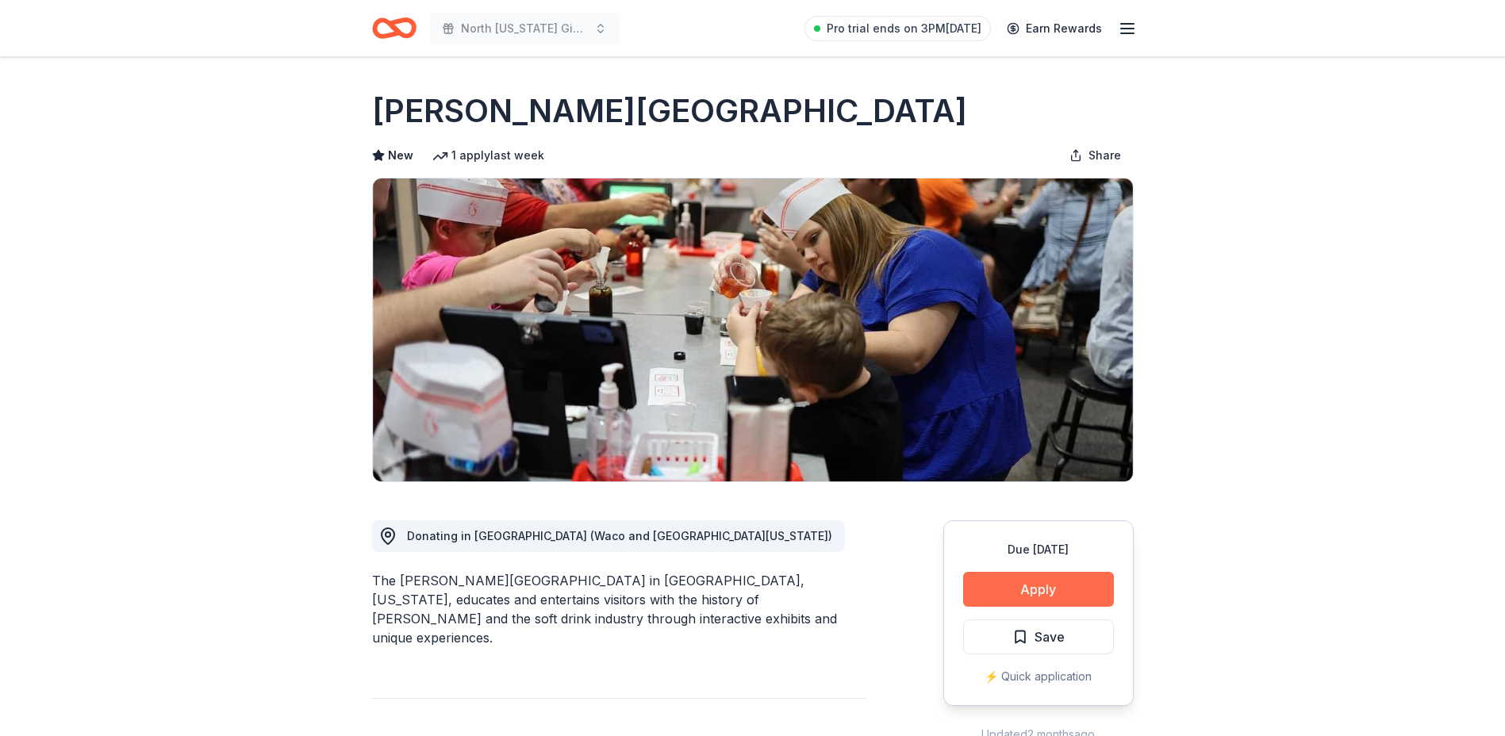
click at [1028, 588] on button "Apply" at bounding box center [1038, 589] width 151 height 35
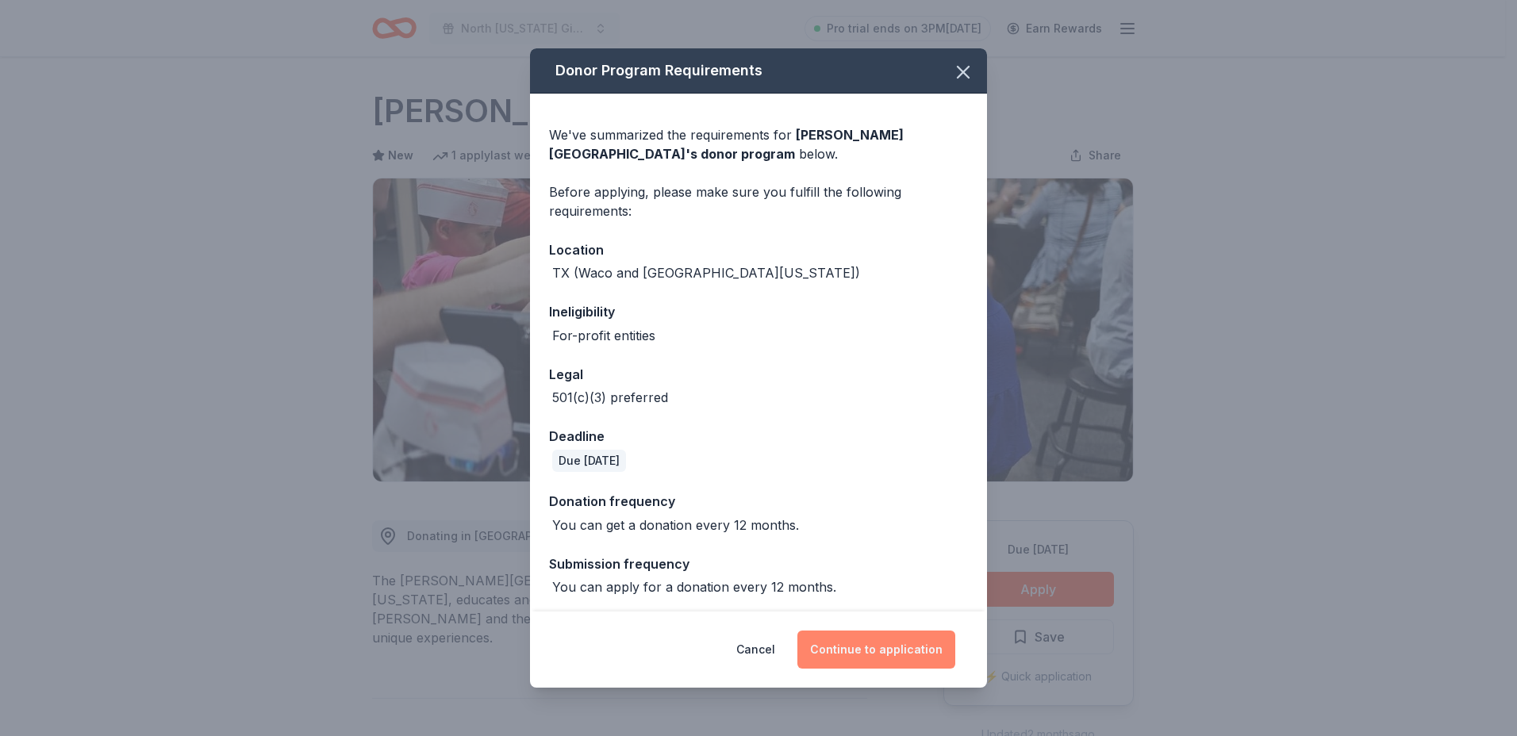
click at [859, 649] on button "Continue to application" at bounding box center [876, 650] width 158 height 38
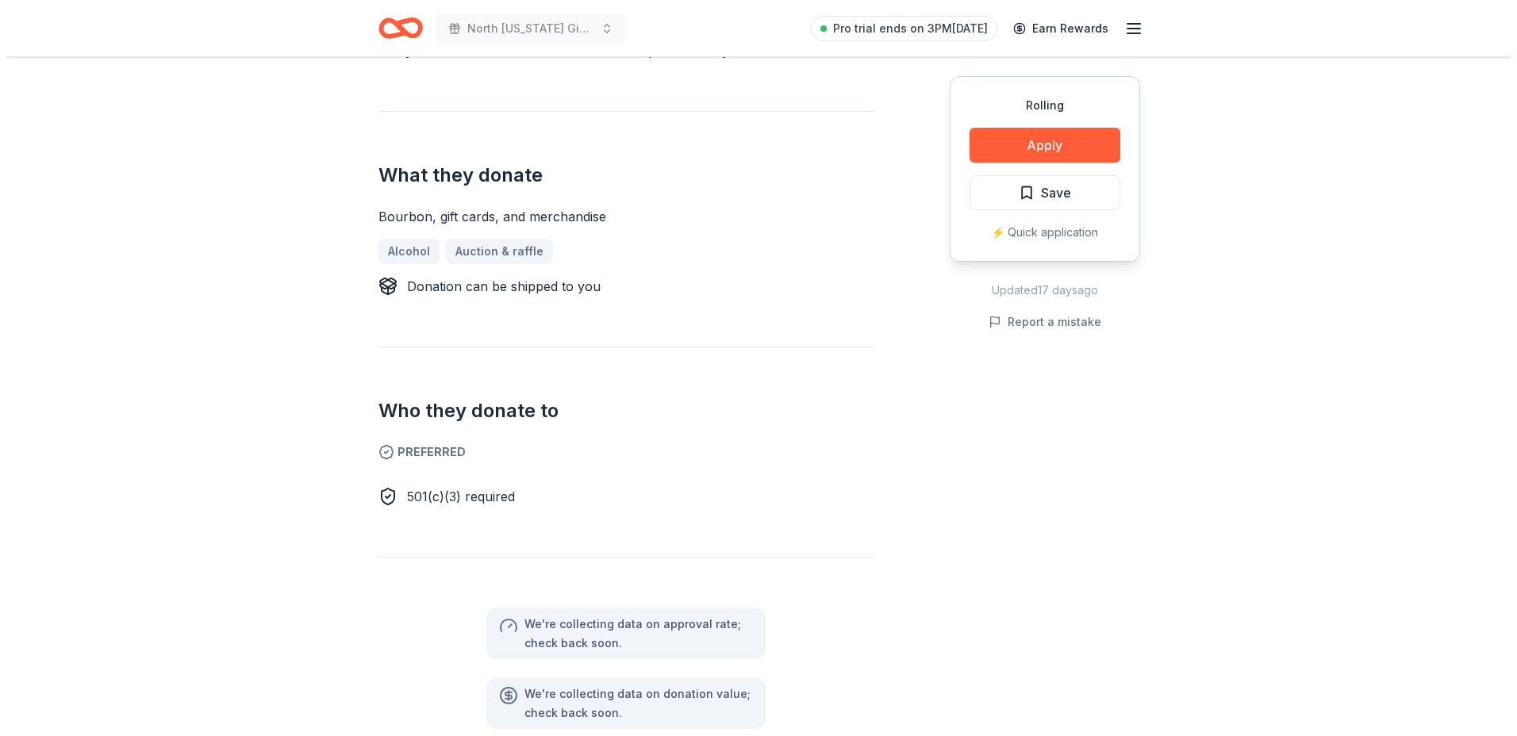
scroll to position [555, 0]
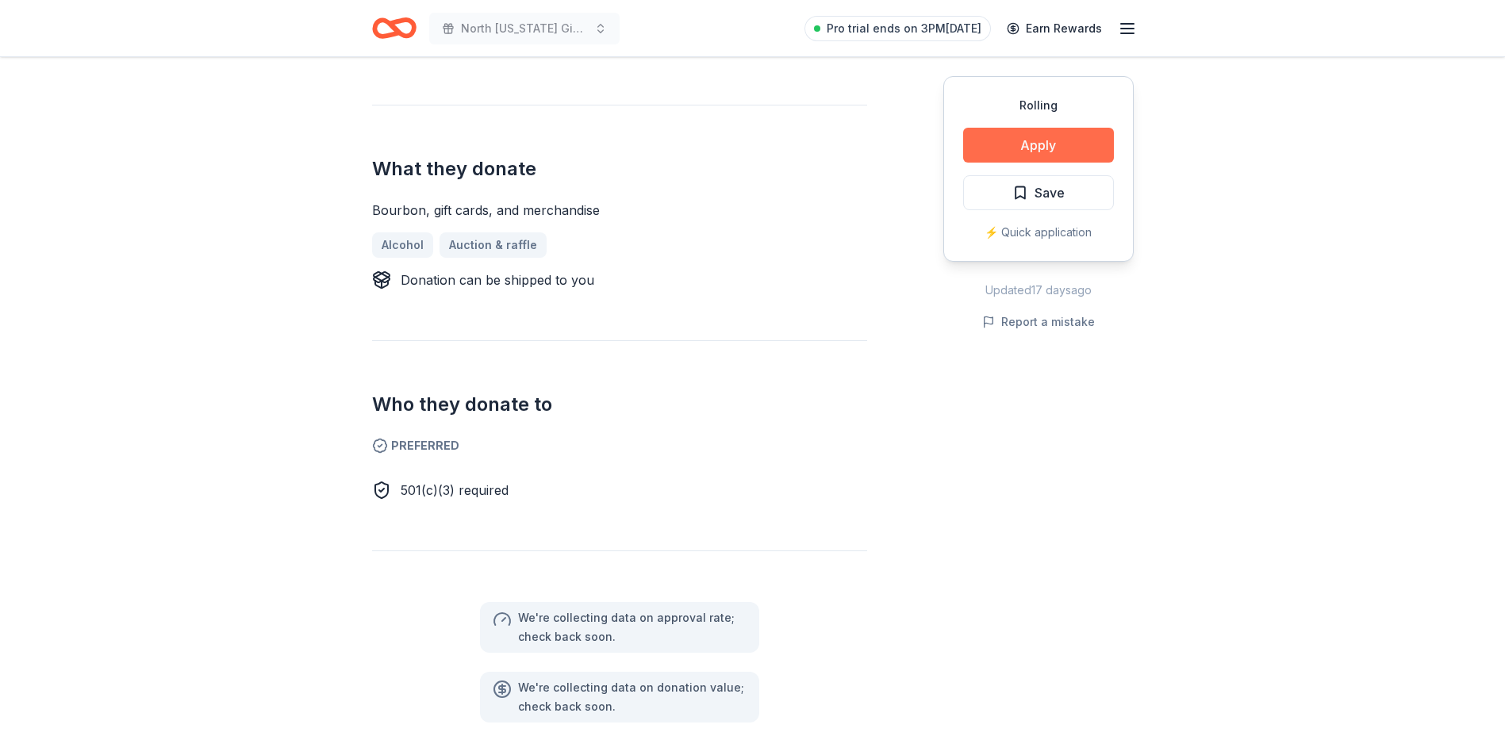
click at [1033, 148] on button "Apply" at bounding box center [1038, 145] width 151 height 35
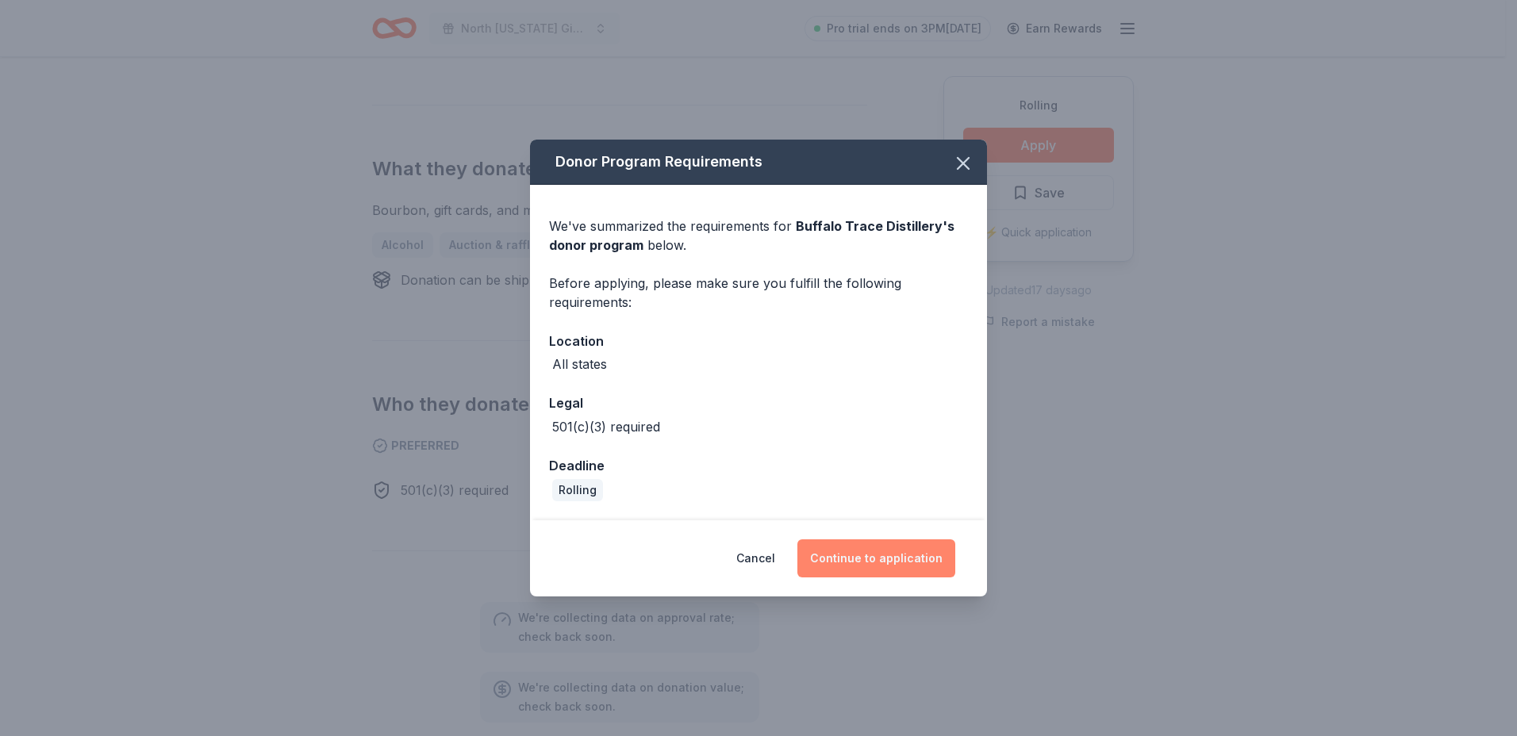
click at [865, 554] on button "Continue to application" at bounding box center [876, 559] width 158 height 38
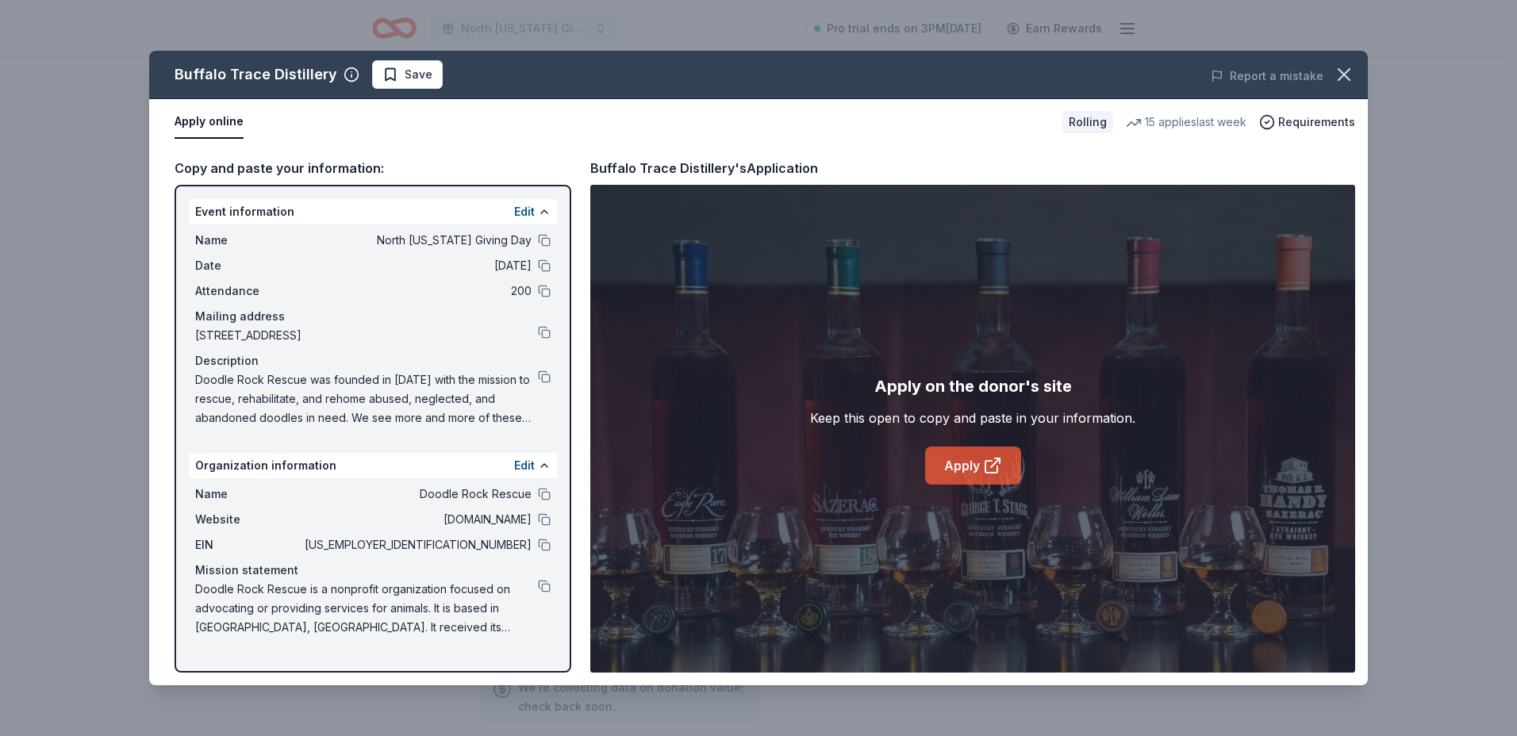
click at [973, 463] on link "Apply" at bounding box center [973, 466] width 96 height 38
